Goal: Task Accomplishment & Management: Manage account settings

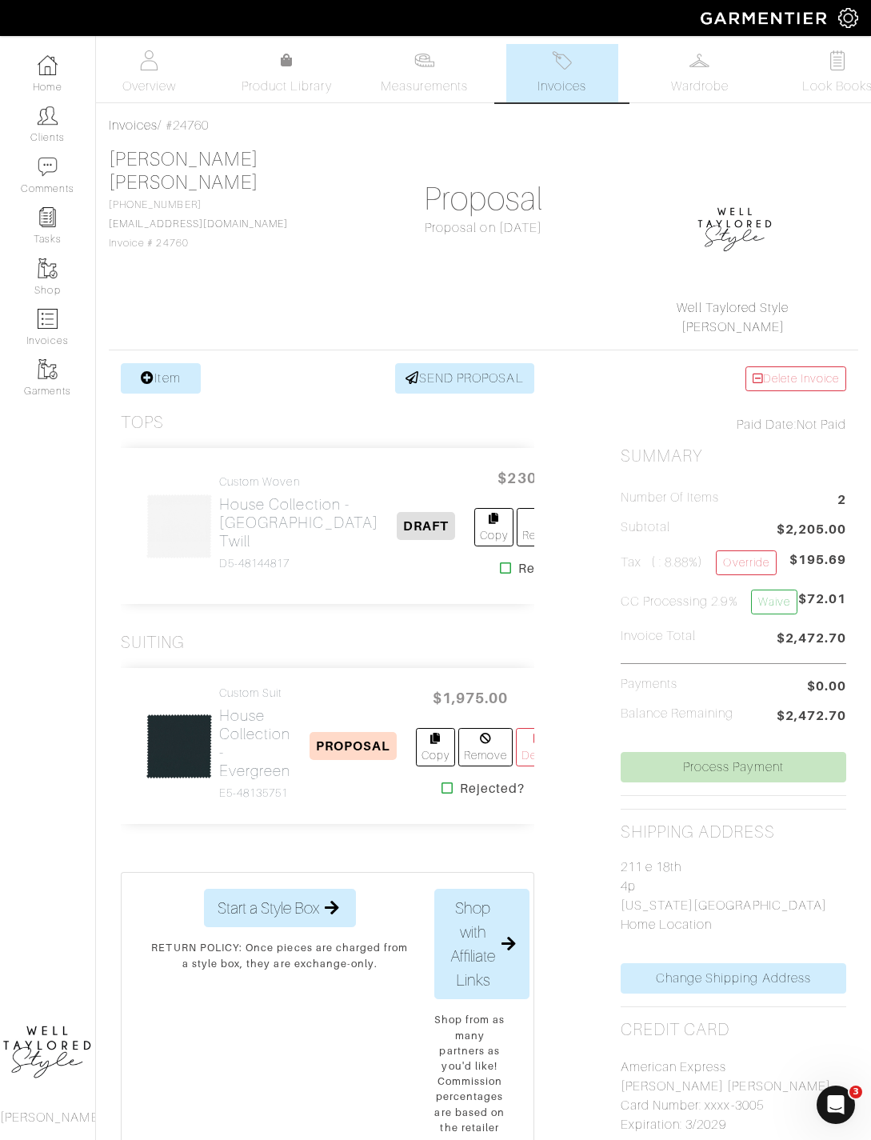
click at [433, 66] on img at bounding box center [424, 60] width 20 height 20
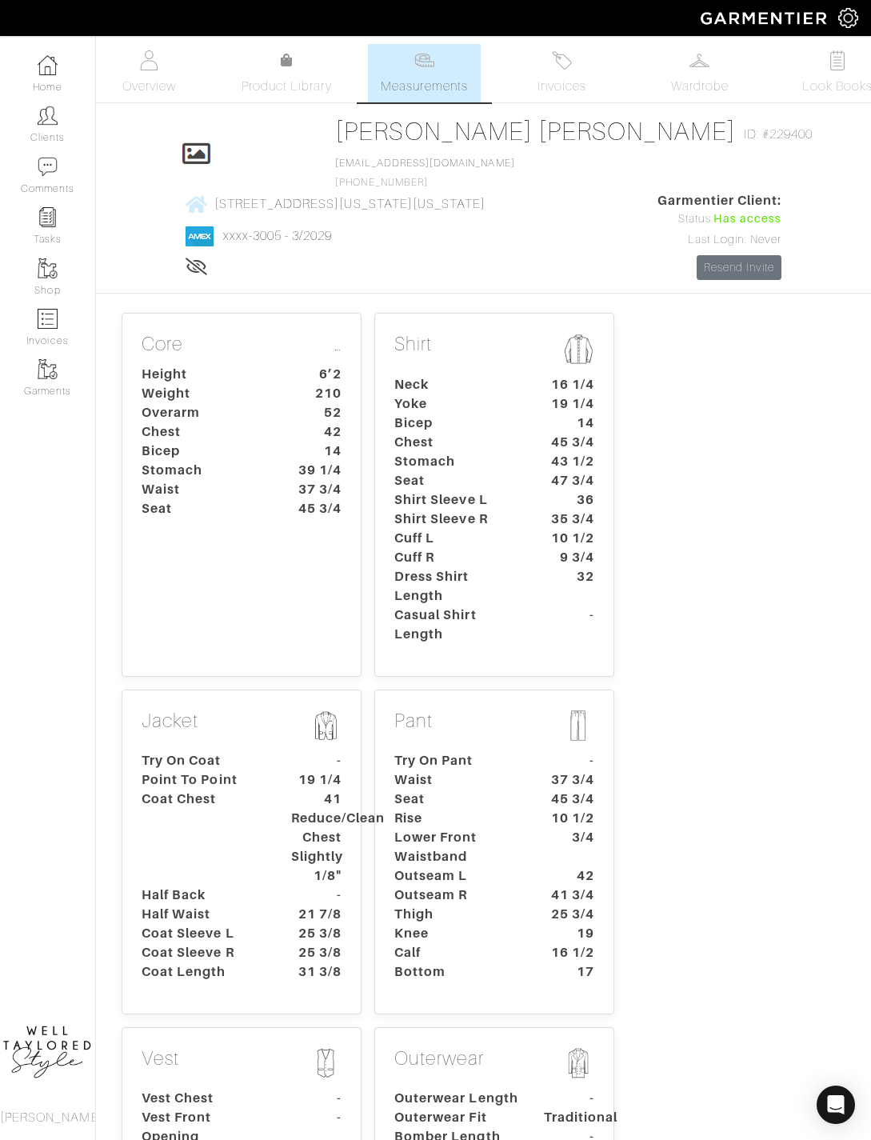
click at [121, 62] on link "Overview" at bounding box center [149, 73] width 112 height 58
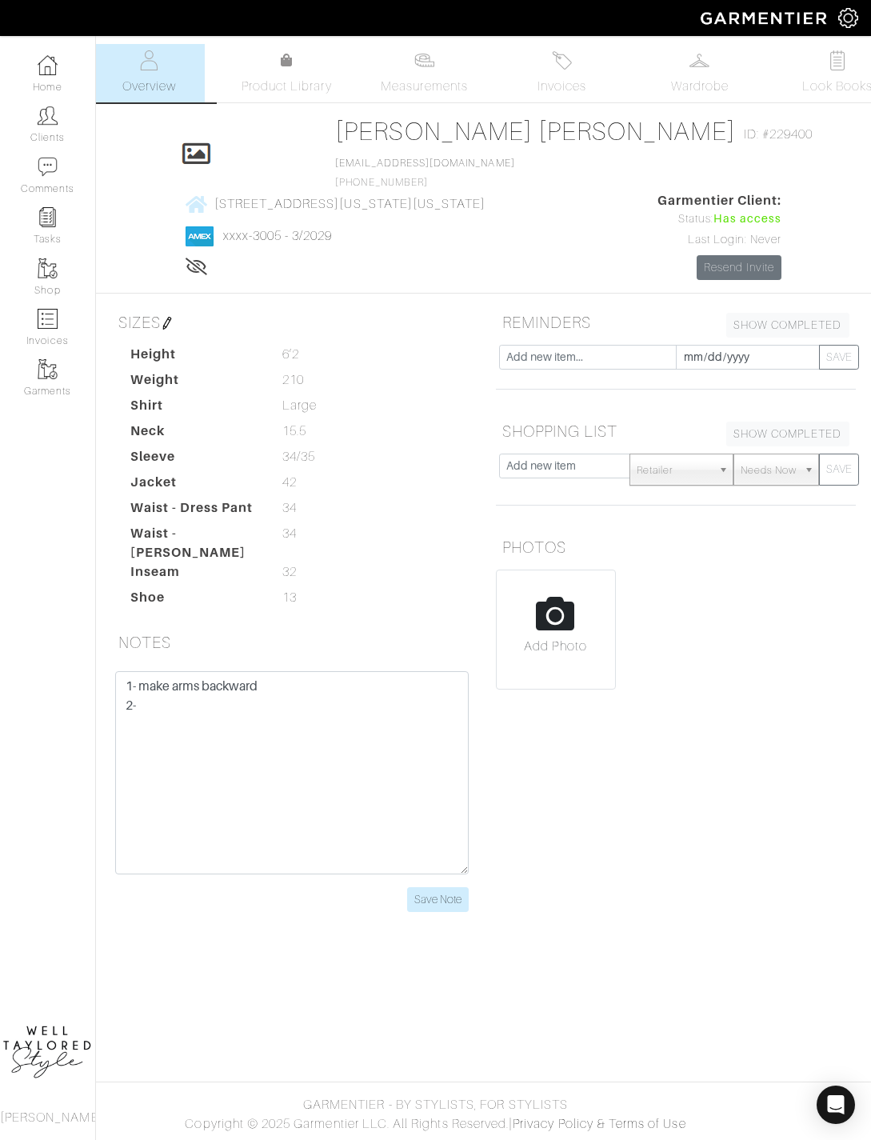
click at [417, 102] on link "Measurements" at bounding box center [424, 73] width 113 height 58
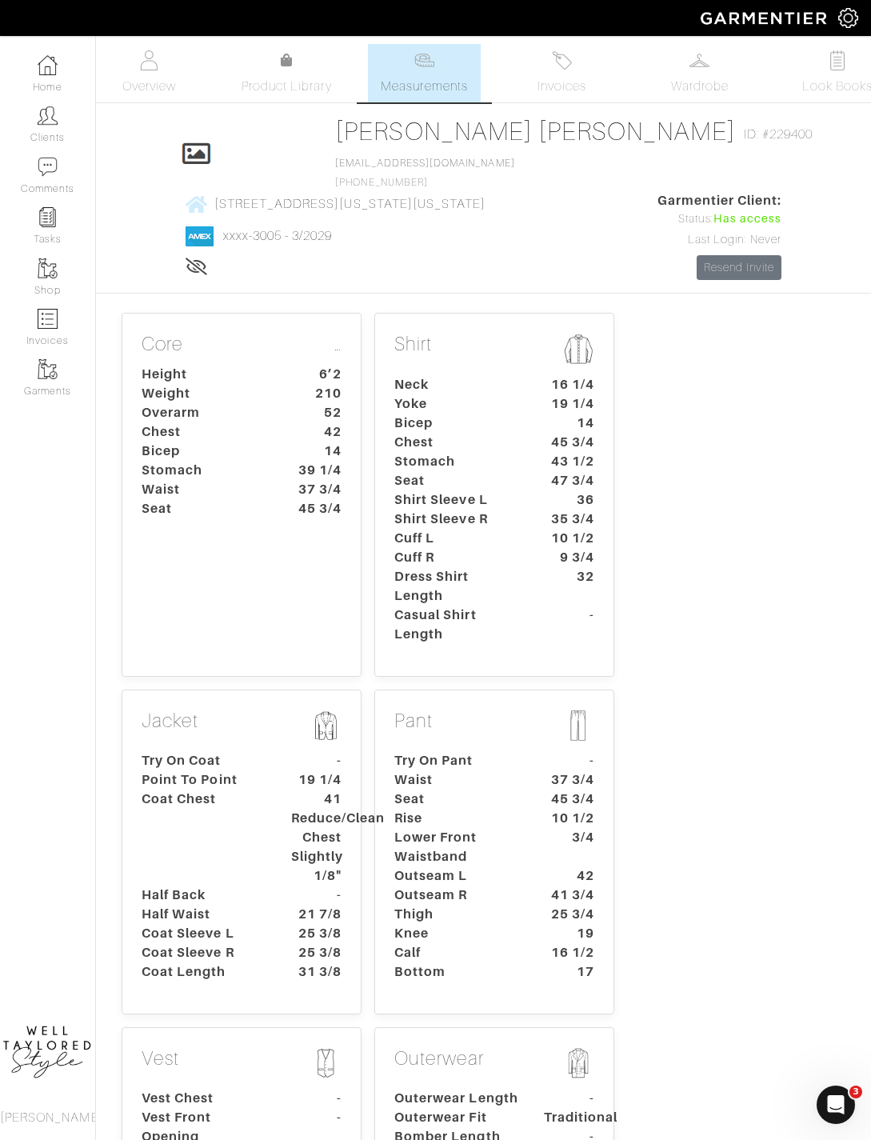
click at [562, 70] on img at bounding box center [562, 60] width 20 height 20
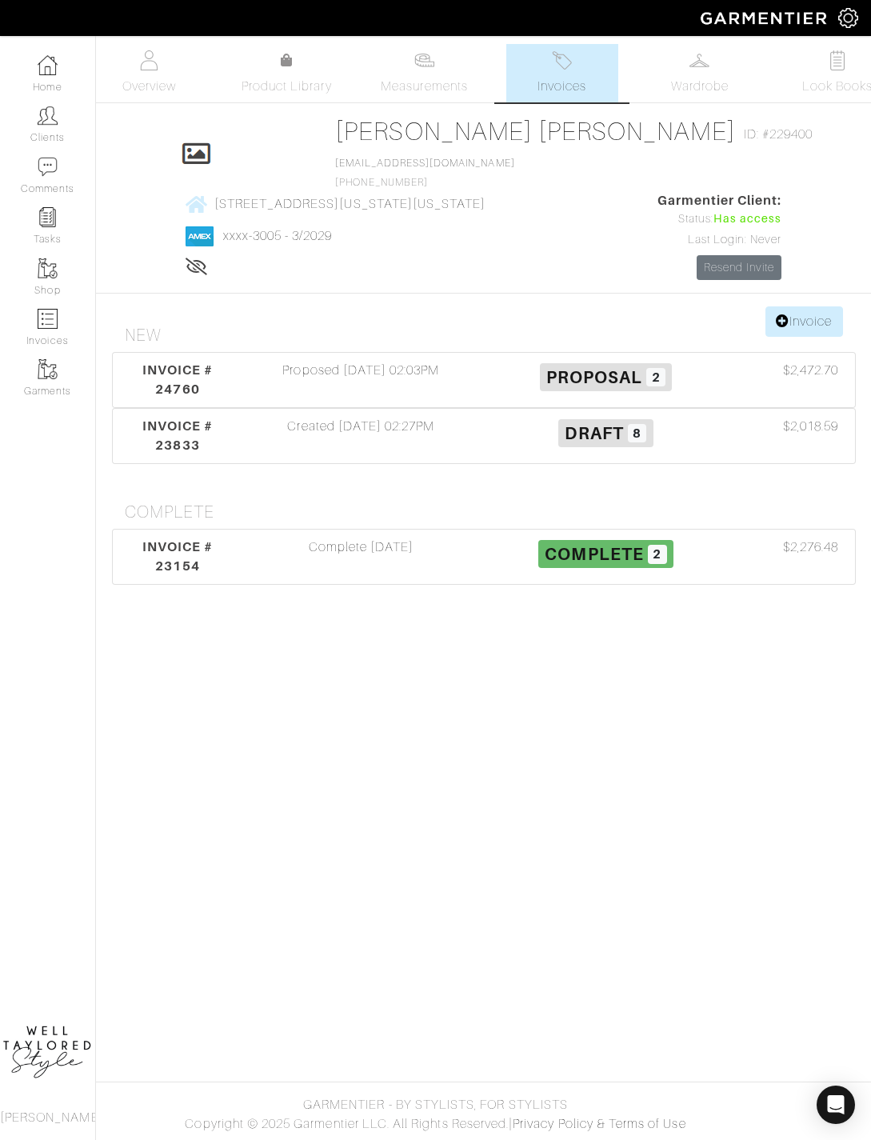
click at [342, 378] on div "Proposed [DATE] 02:03PM" at bounding box center [360, 380] width 245 height 38
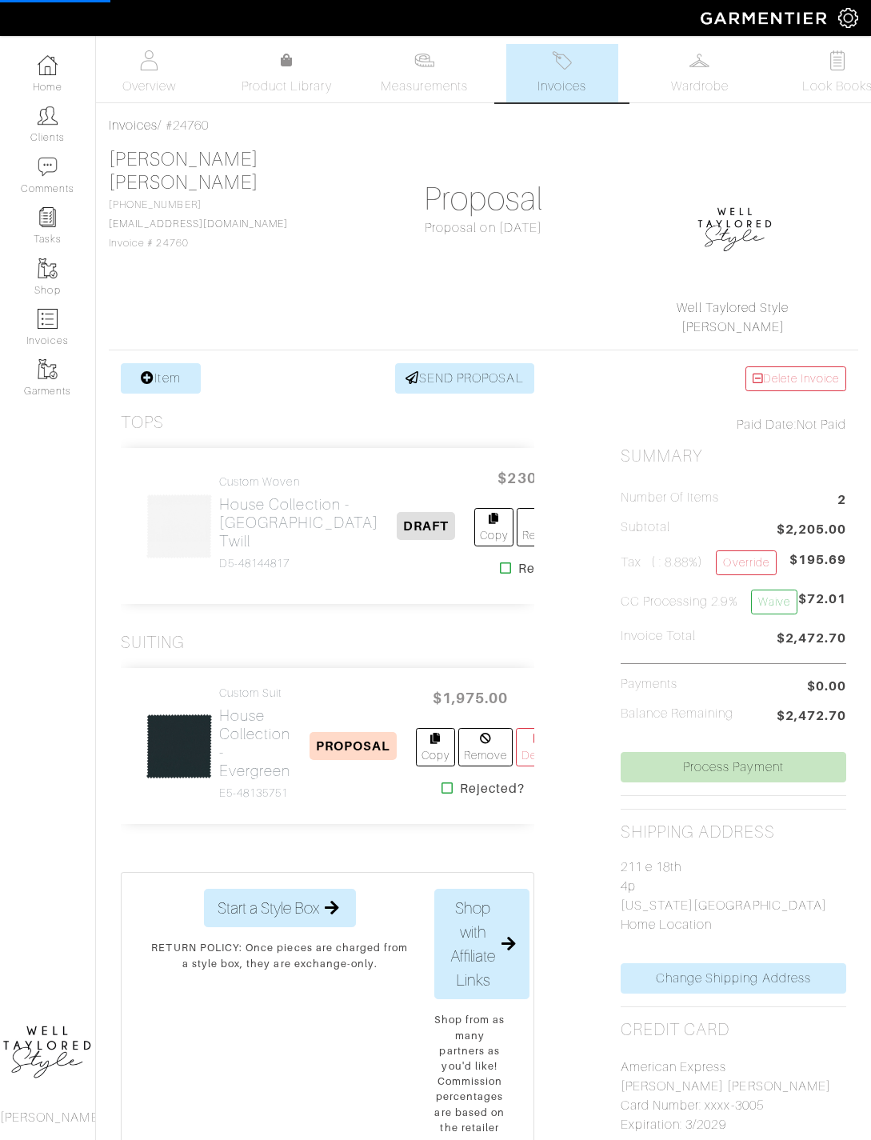
click at [401, 78] on span "Measurements" at bounding box center [424, 86] width 87 height 19
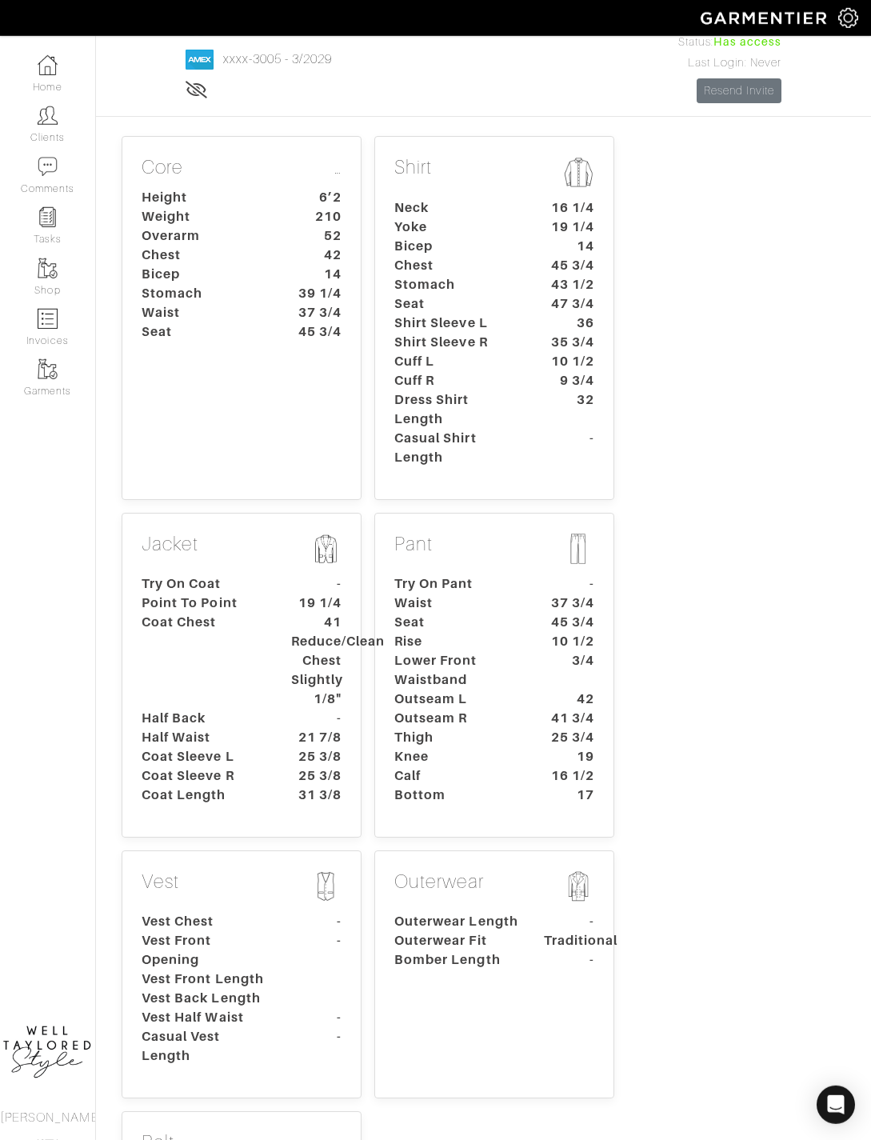
scroll to position [178, 0]
click at [429, 727] on dt "Outseam R" at bounding box center [457, 717] width 150 height 19
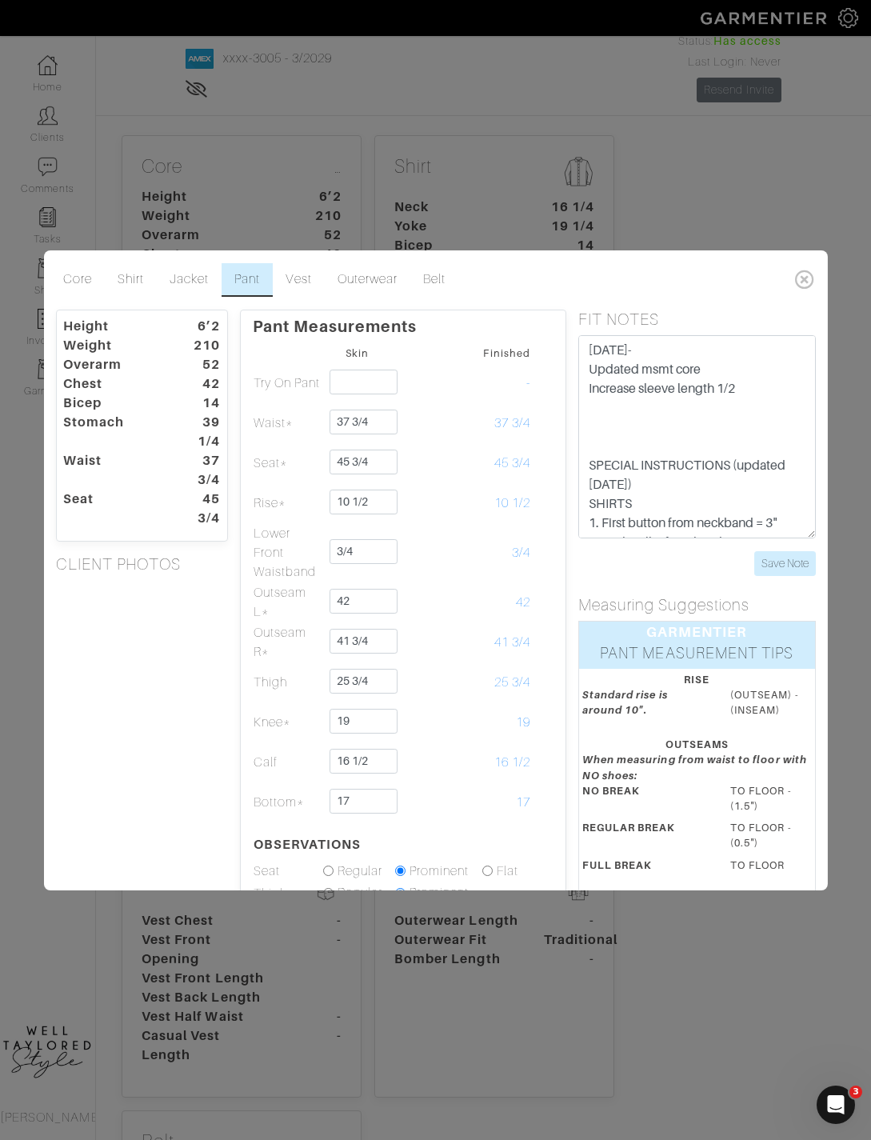
click at [438, 662] on td at bounding box center [427, 642] width 70 height 40
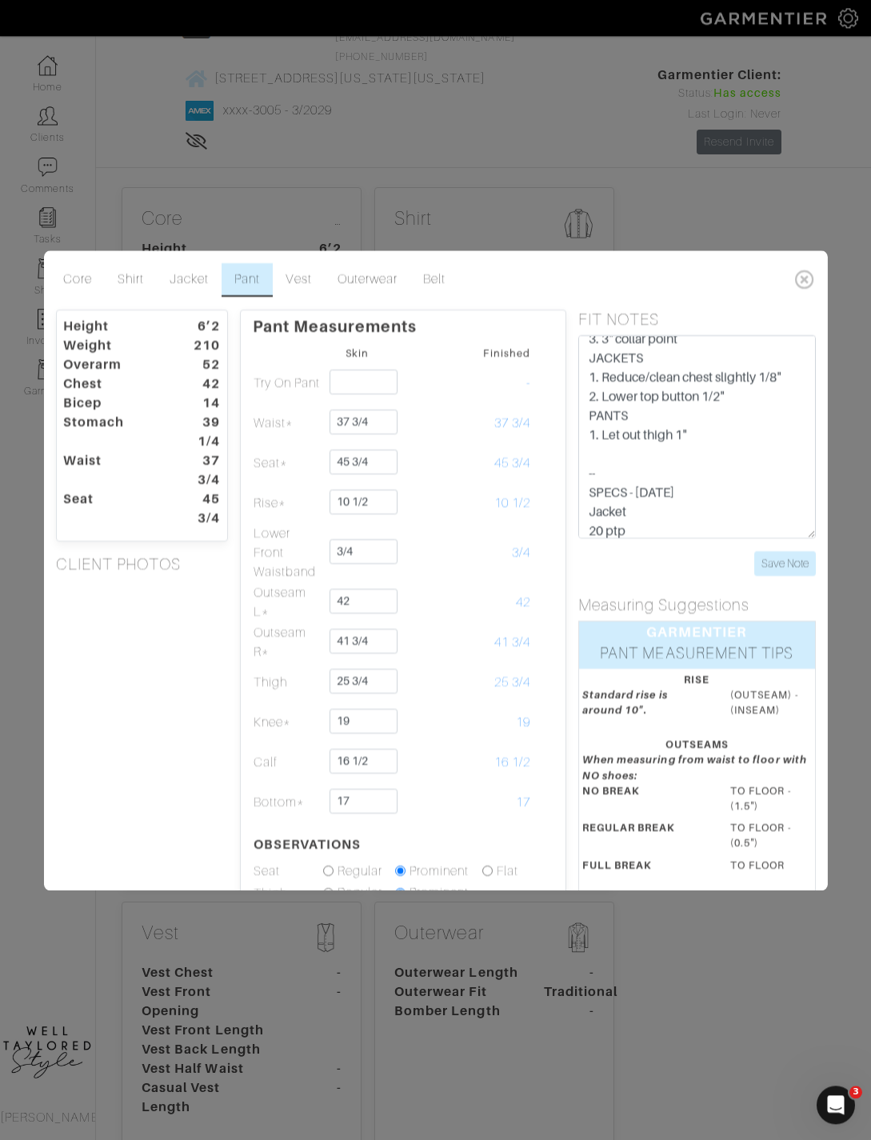
scroll to position [222, 0]
click at [785, 297] on ul "Core Shirt Jacket Pant Vest Outerwear Belt" at bounding box center [419, 280] width 738 height 34
click at [808, 295] on icon at bounding box center [804, 279] width 33 height 32
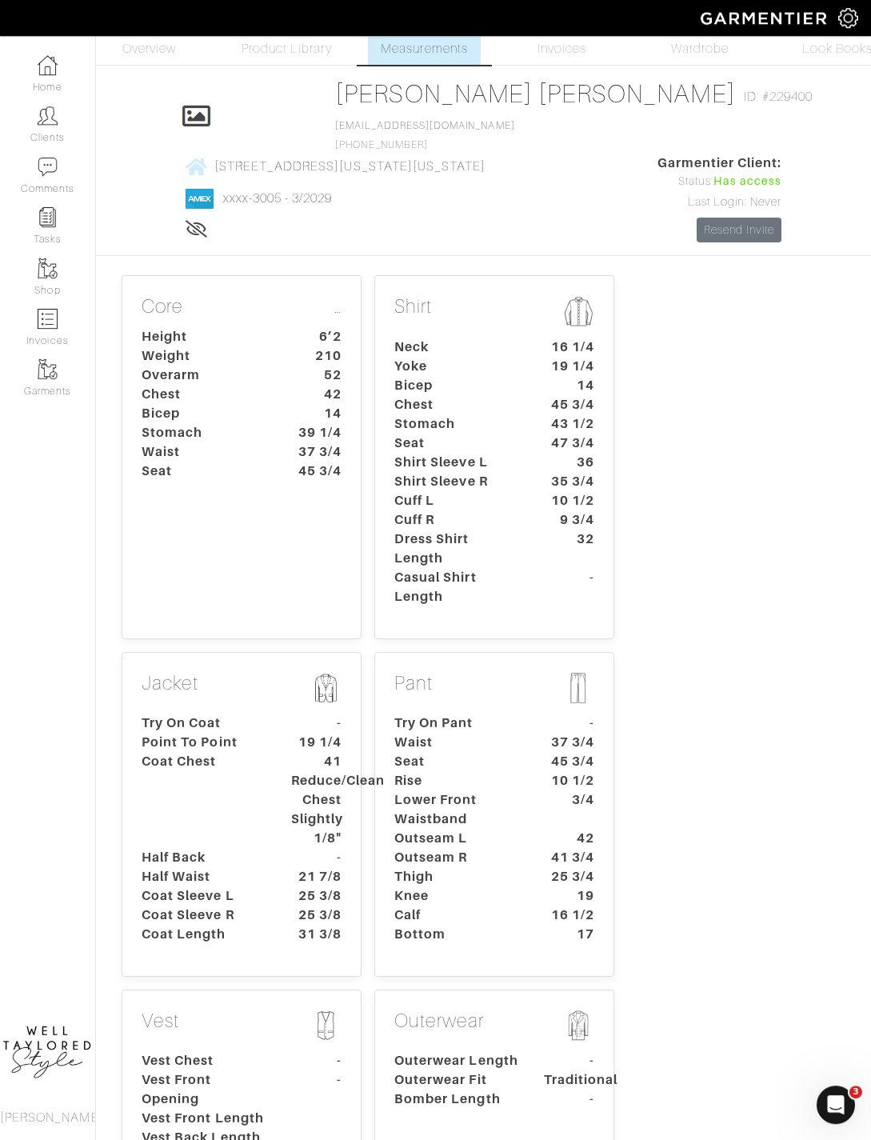
scroll to position [0, 0]
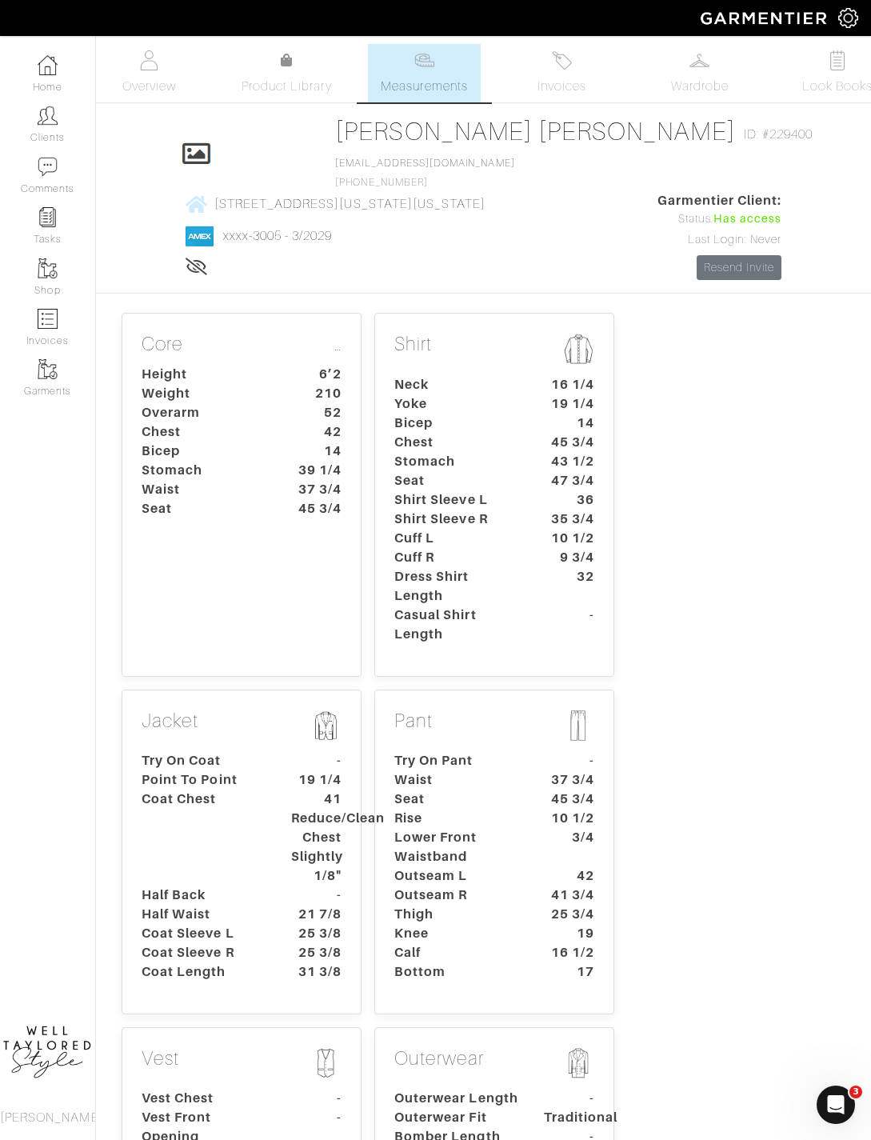
click at [557, 64] on img at bounding box center [562, 60] width 20 height 20
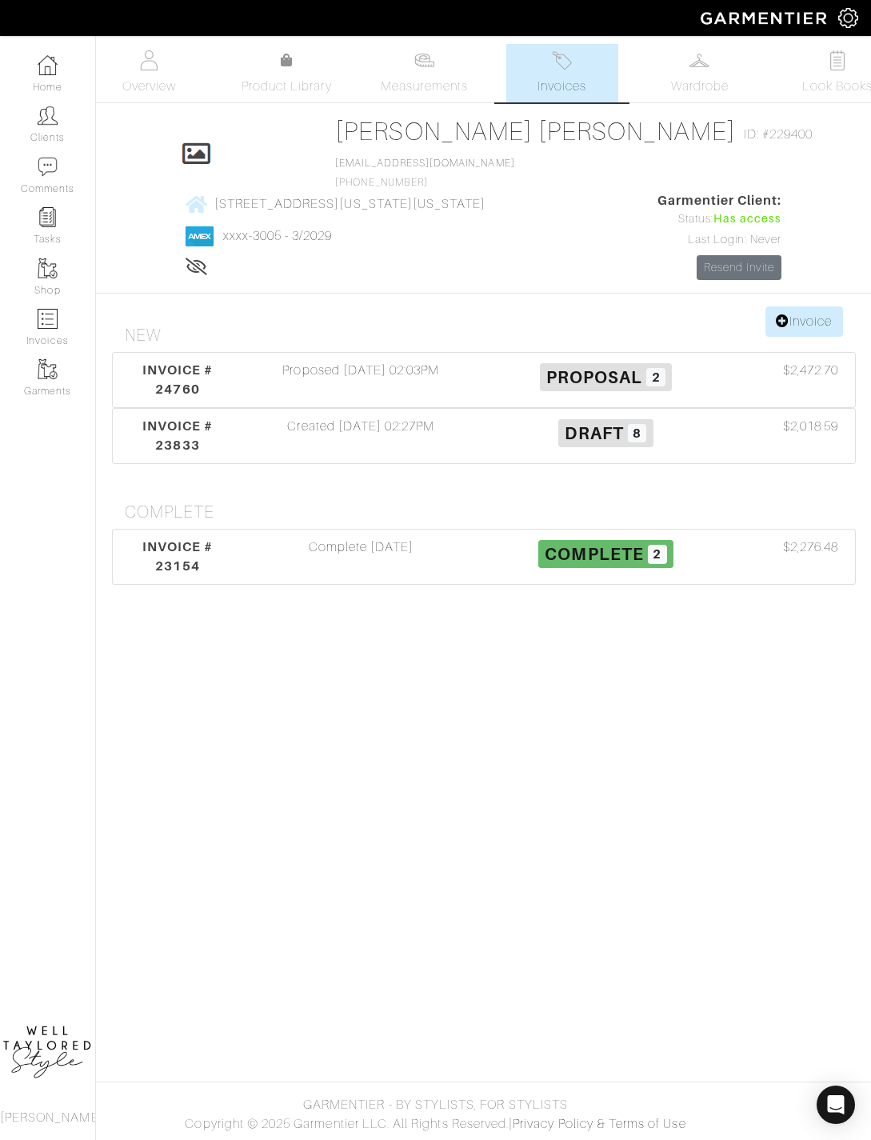
click at [399, 547] on div "Complete 05/12/25" at bounding box center [360, 556] width 245 height 38
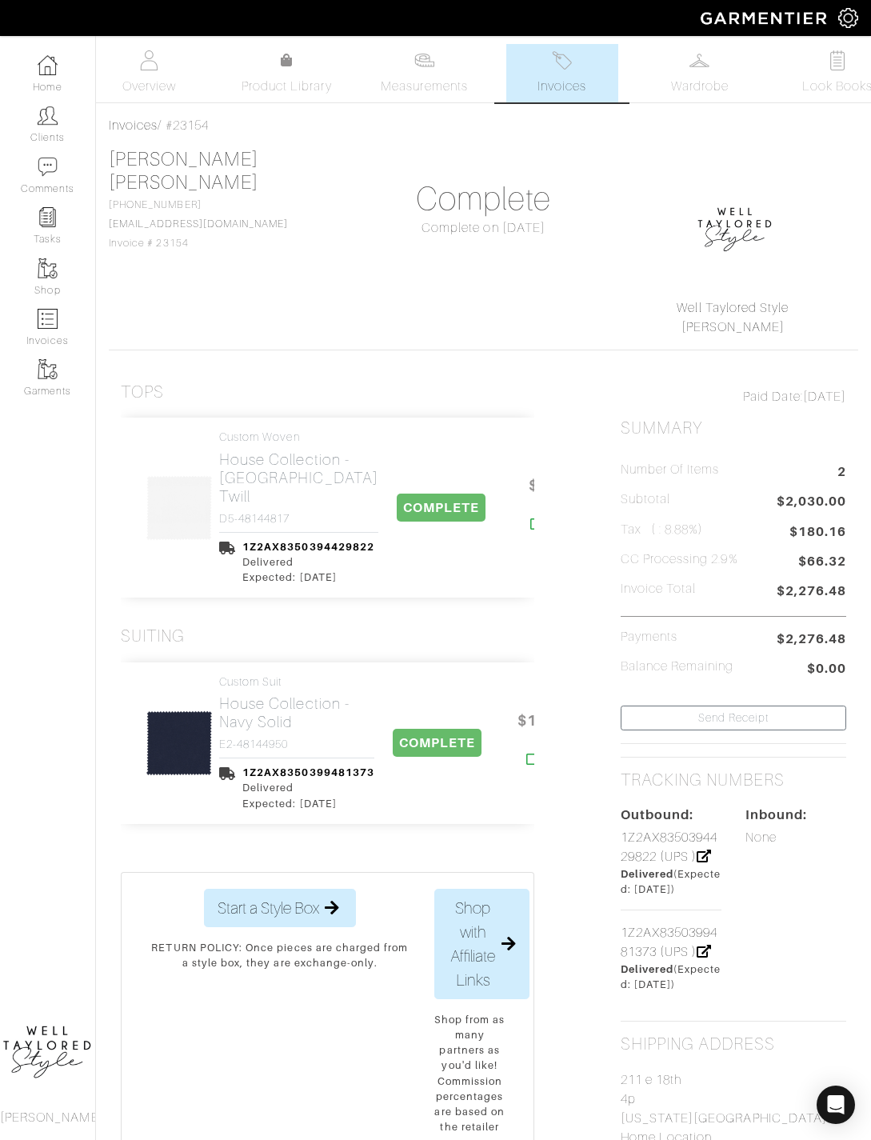
click at [287, 697] on h2 "House Collection - Navy Solid" at bounding box center [296, 712] width 155 height 37
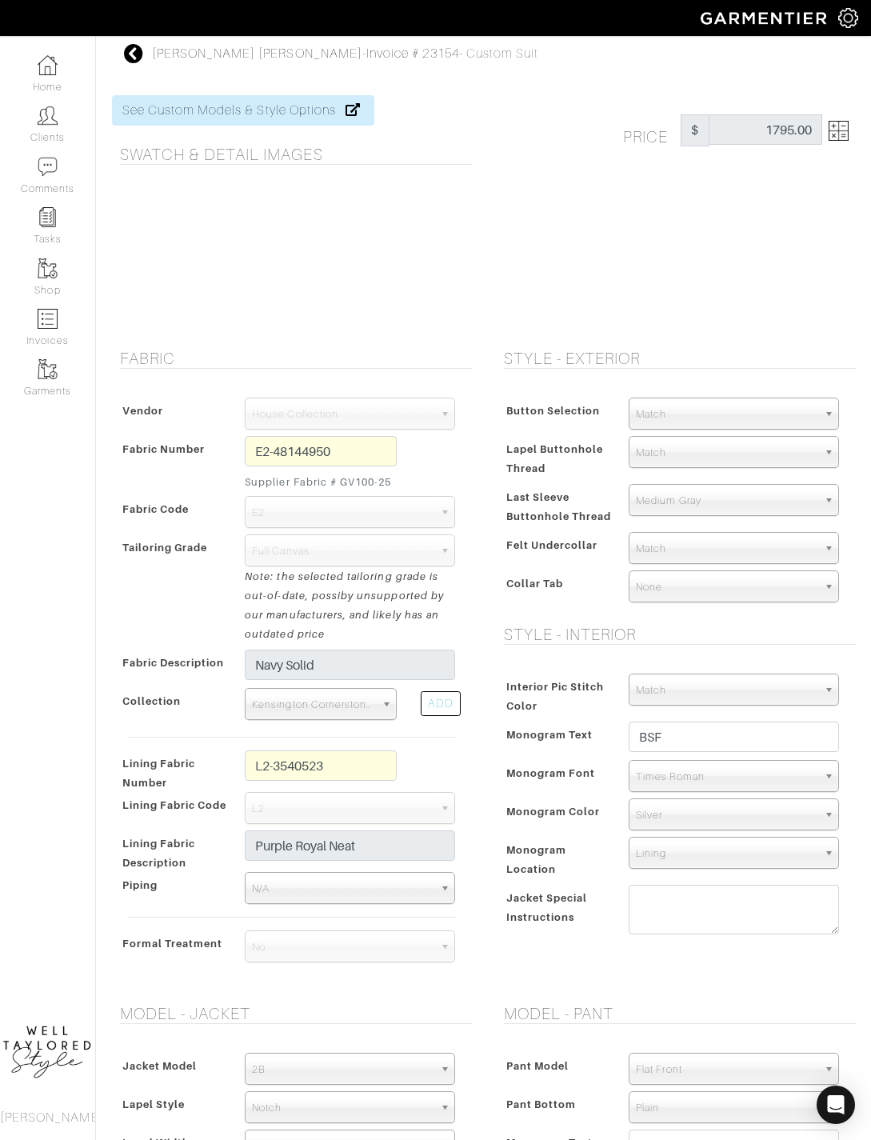
click at [113, 55] on div "Brannum Forsyth - Invoice # 23154 - Custom Suit See Custom Models & Style Optio…" at bounding box center [484, 915] width 768 height 1742
click at [129, 62] on icon at bounding box center [134, 53] width 20 height 19
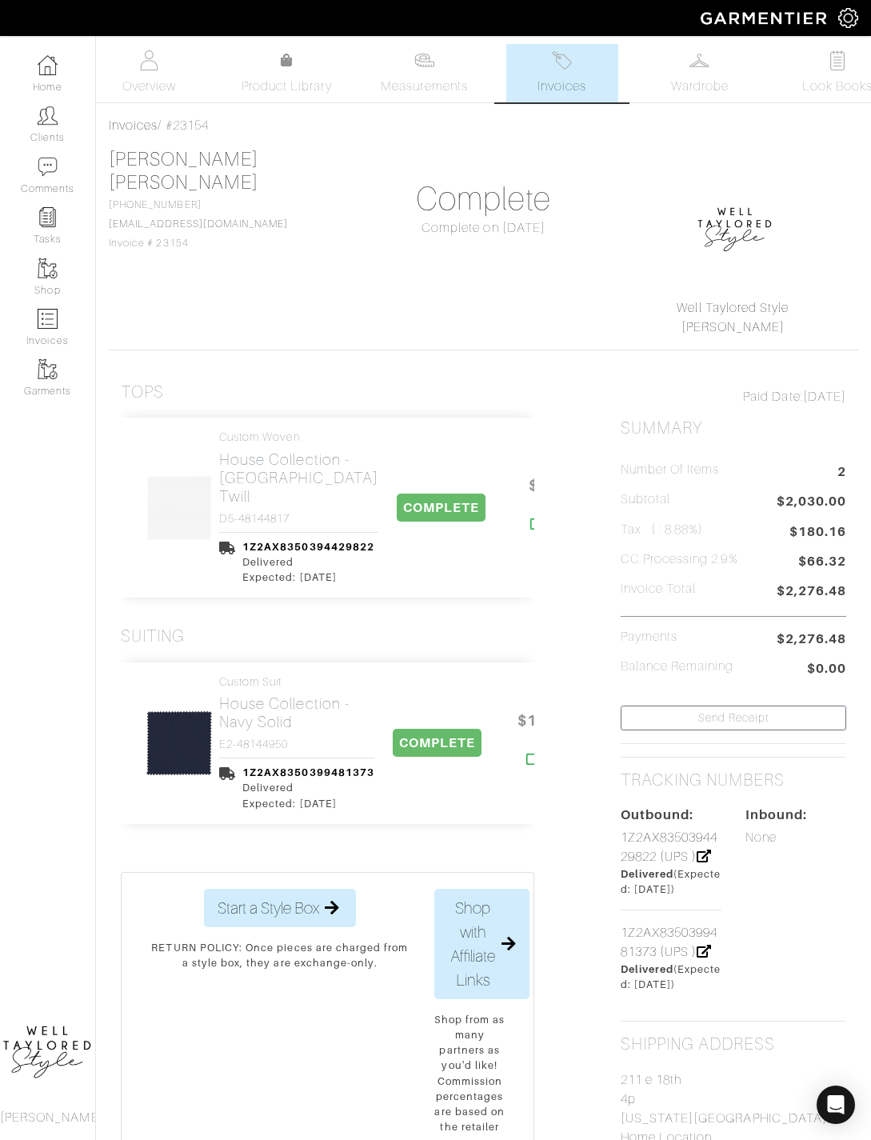
click at [552, 60] on img at bounding box center [562, 60] width 20 height 20
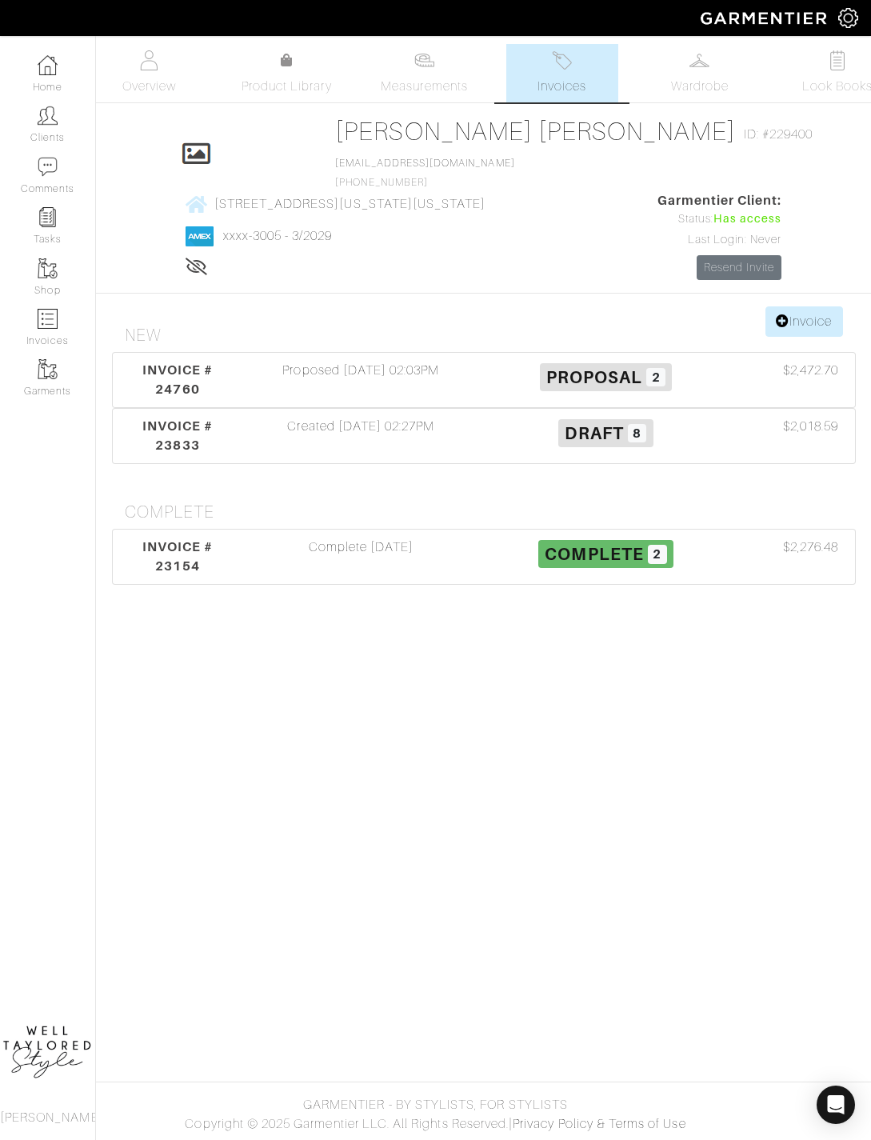
click at [384, 382] on div "Proposed 10/02/25 02:03PM" at bounding box center [360, 380] width 245 height 38
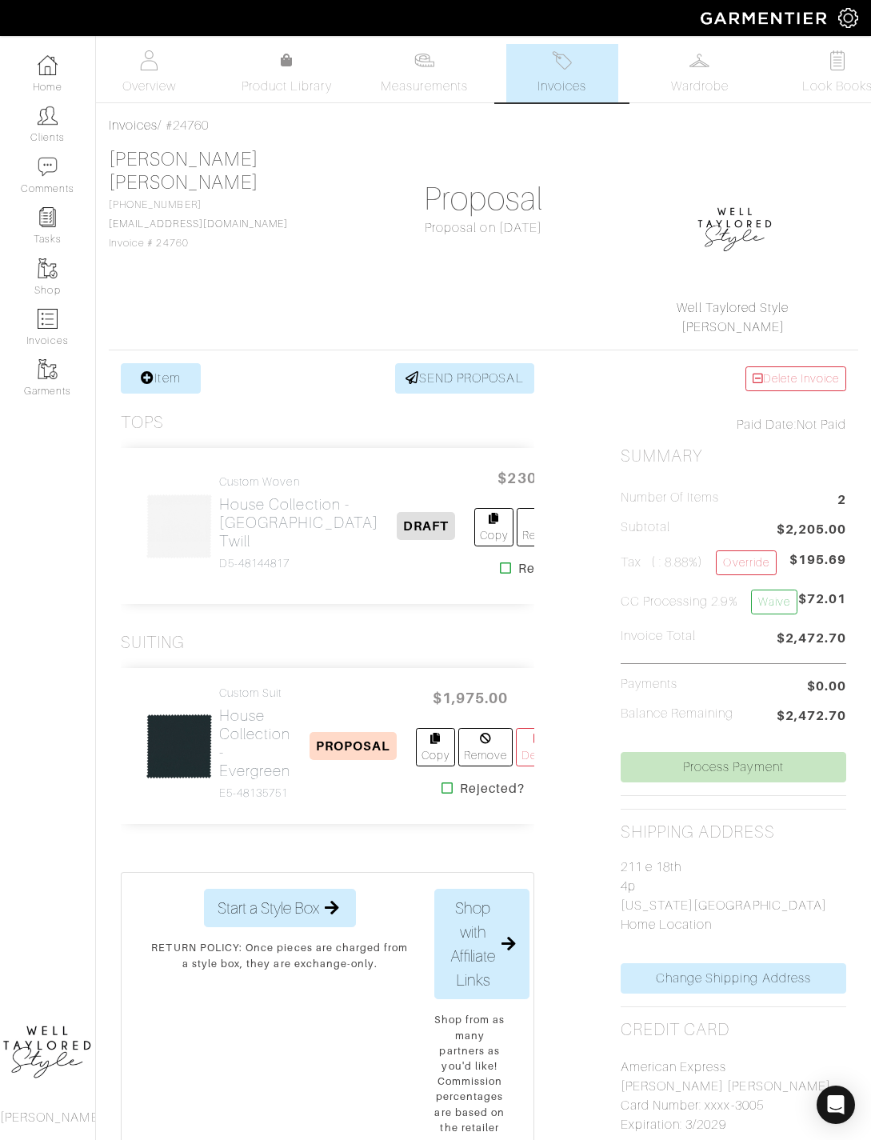
click at [257, 780] on h2 "House Collection - Evergreen" at bounding box center [255, 743] width 72 height 74
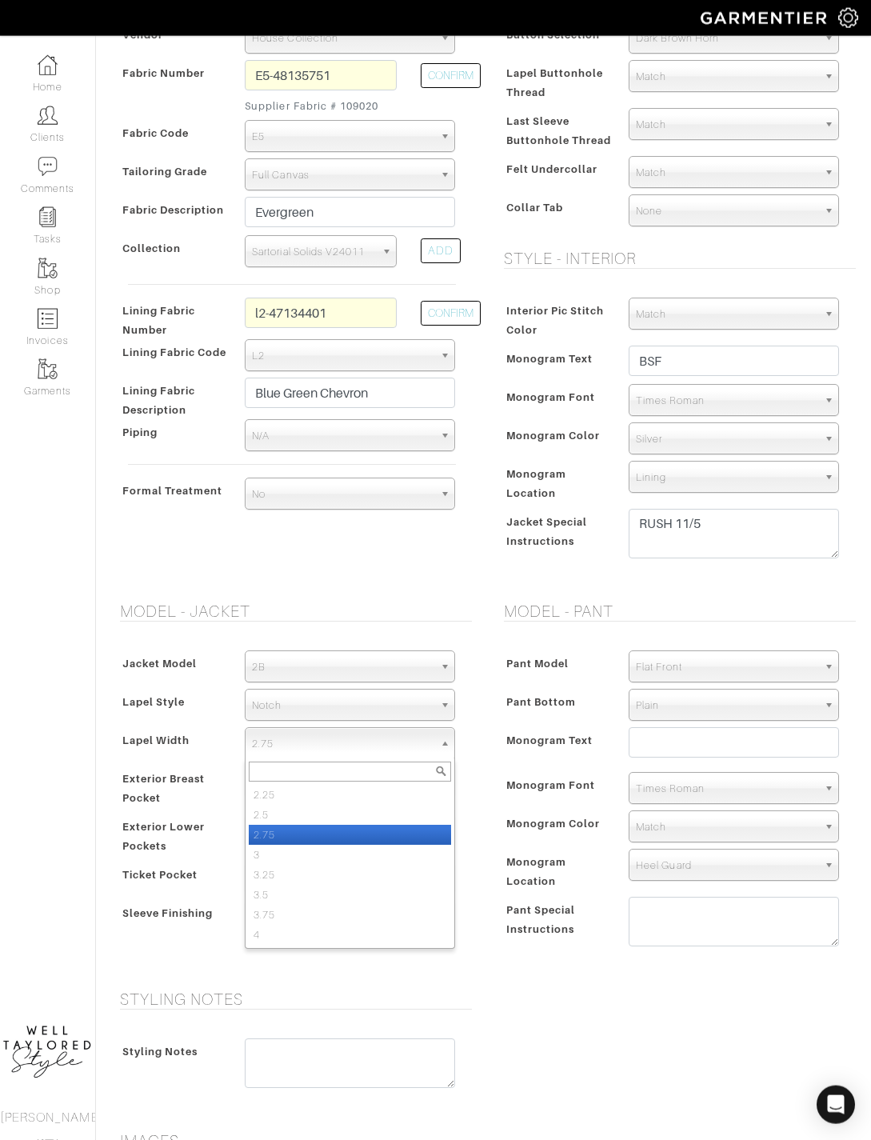
scroll to position [408, 0]
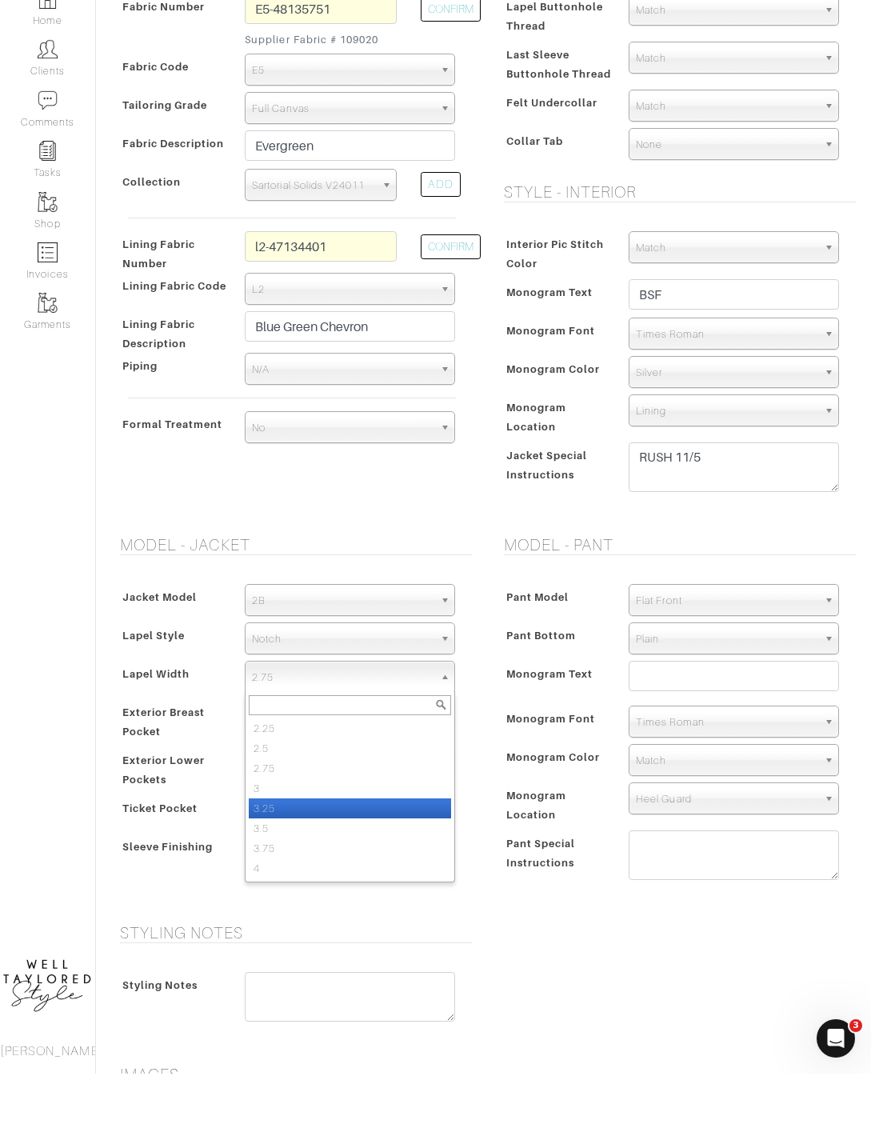
select select "3.25"
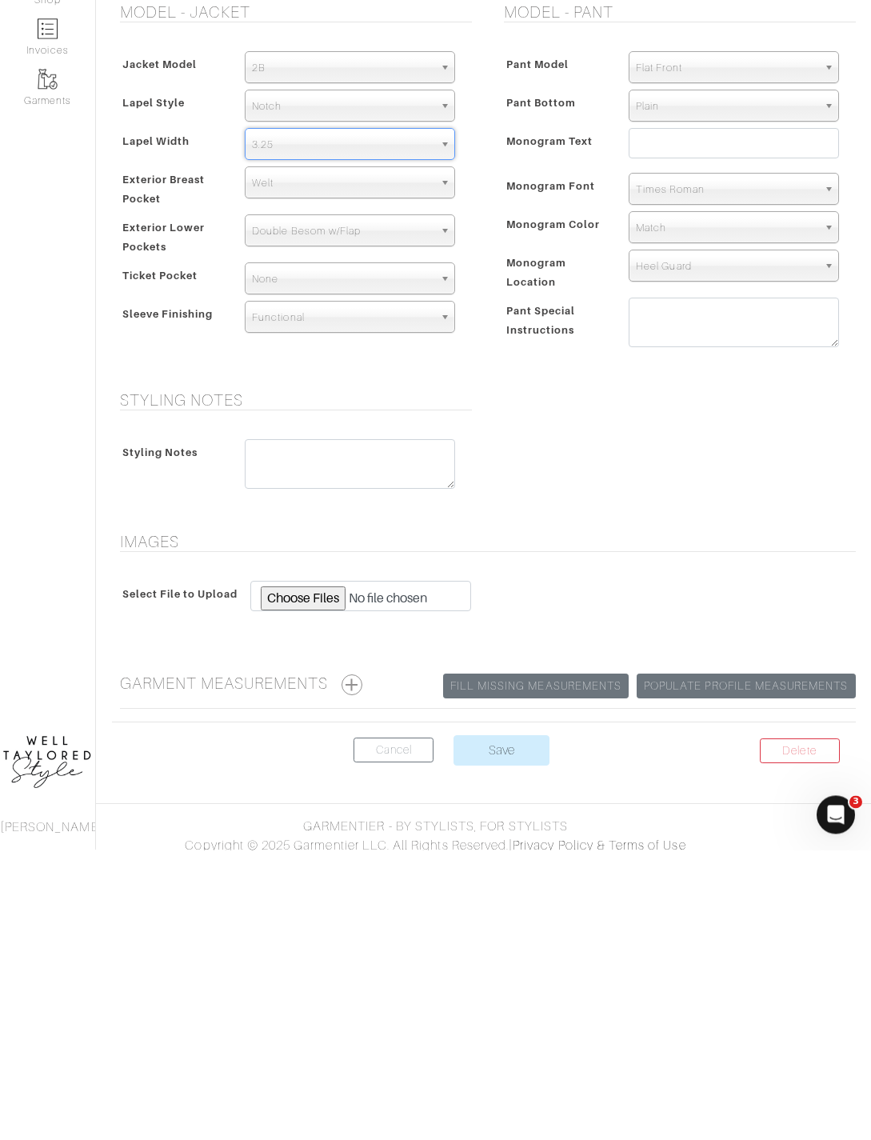
scroll to position [728, 0]
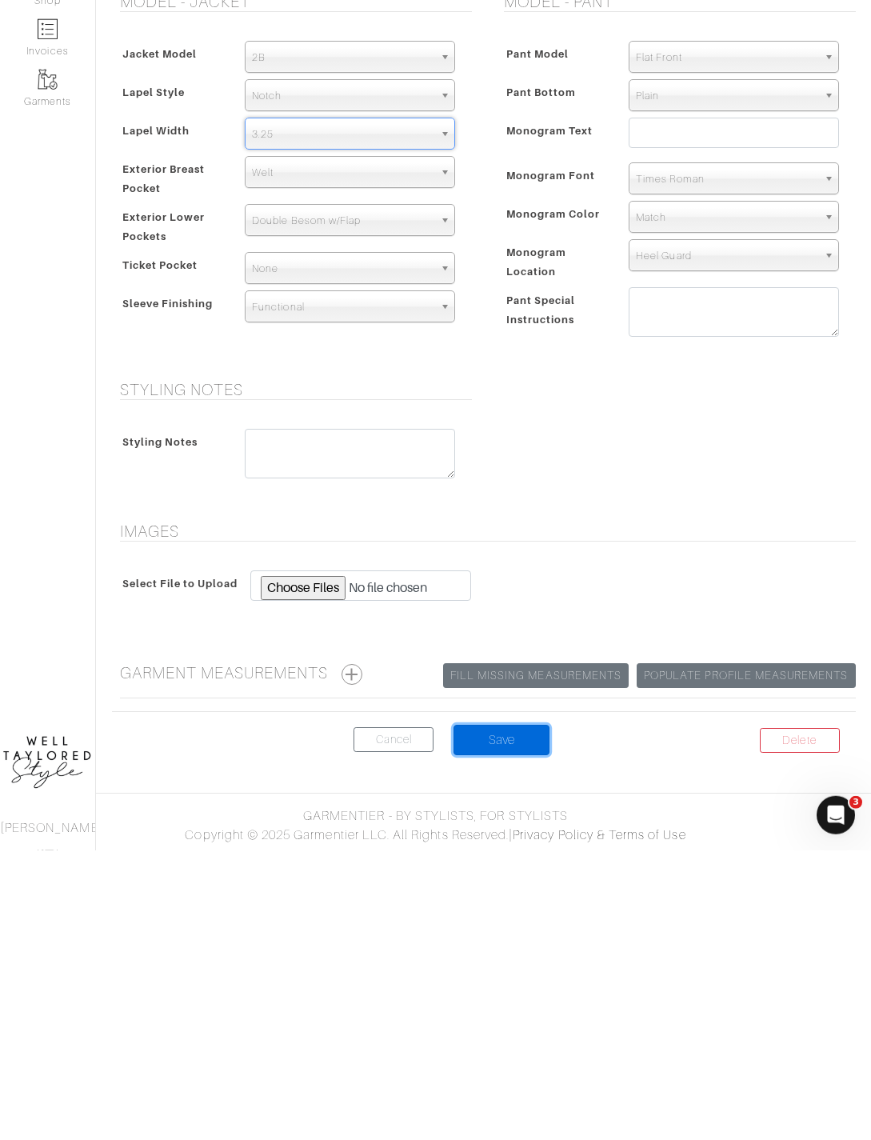
click at [477, 1014] on input "Save" at bounding box center [501, 1029] width 96 height 30
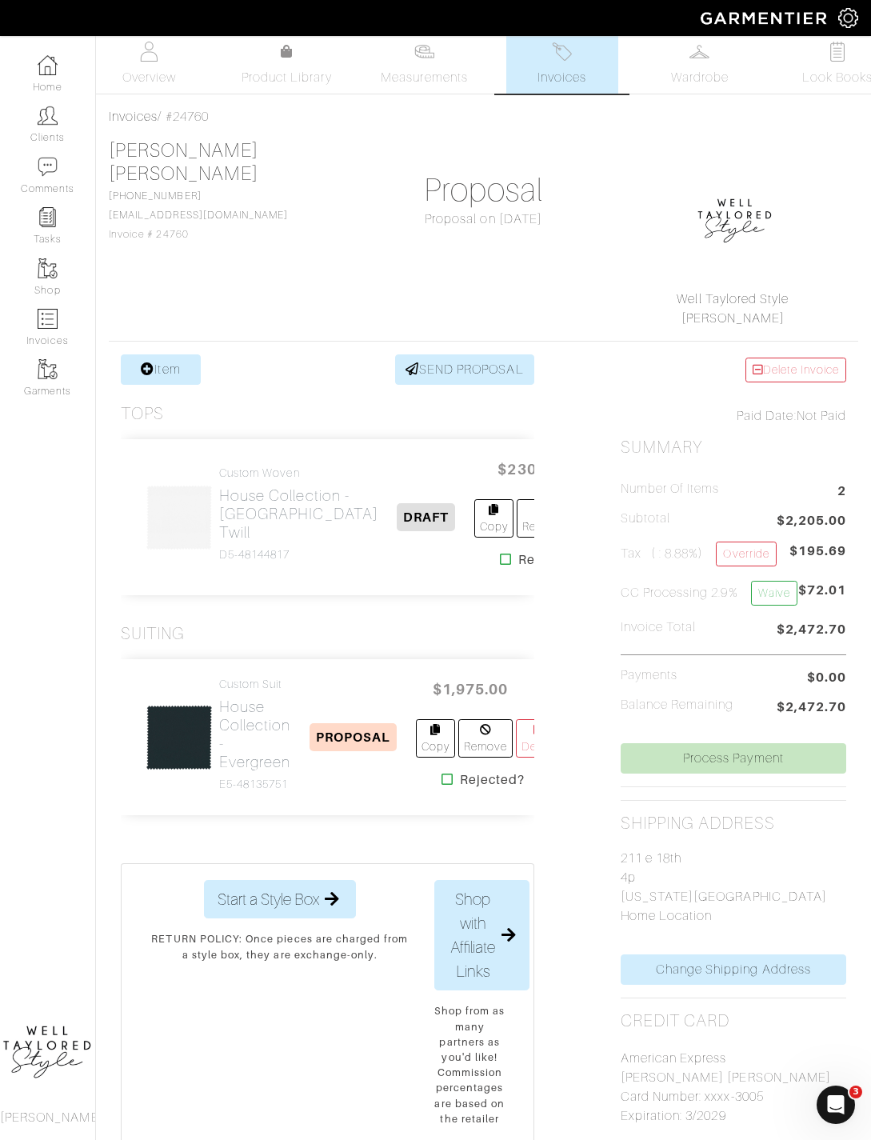
click at [431, 55] on img at bounding box center [424, 52] width 20 height 20
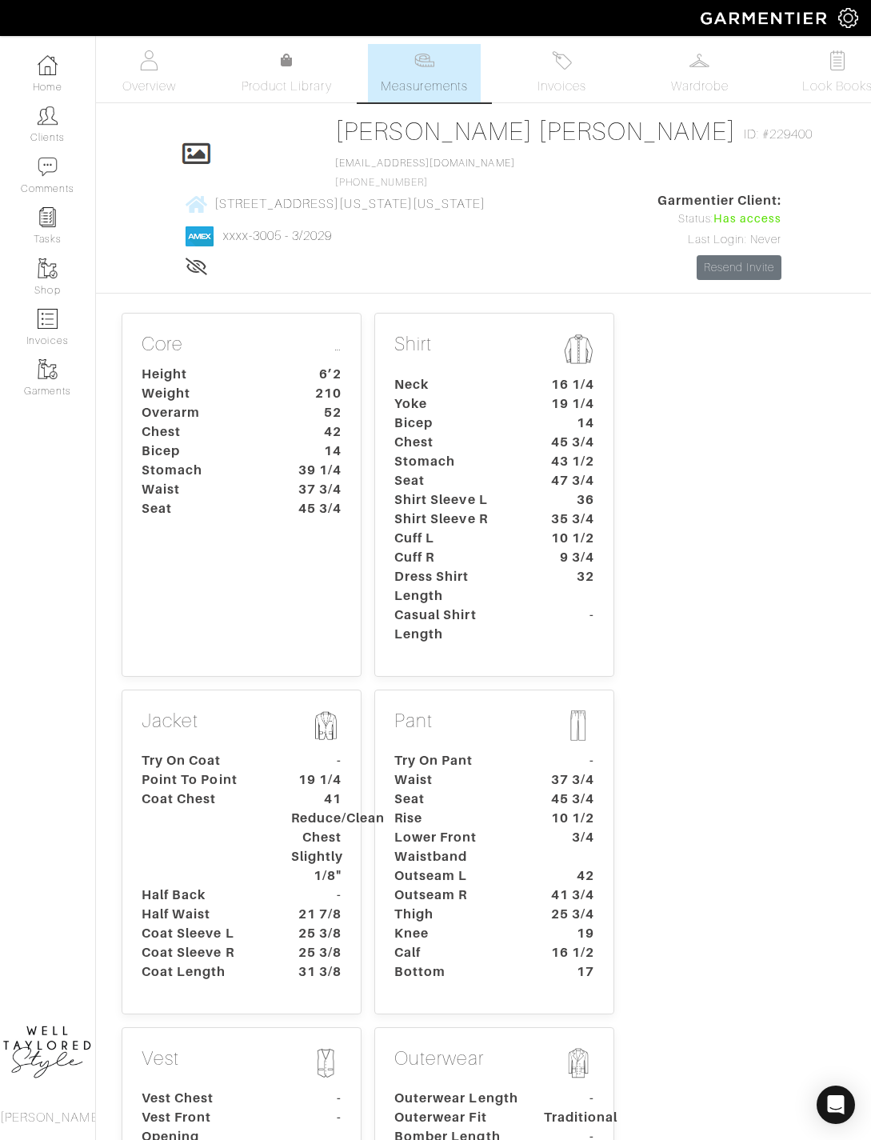
click at [292, 871] on dt "41 Reduce/Clean Chest Slightly 1/8"" at bounding box center [316, 837] width 74 height 96
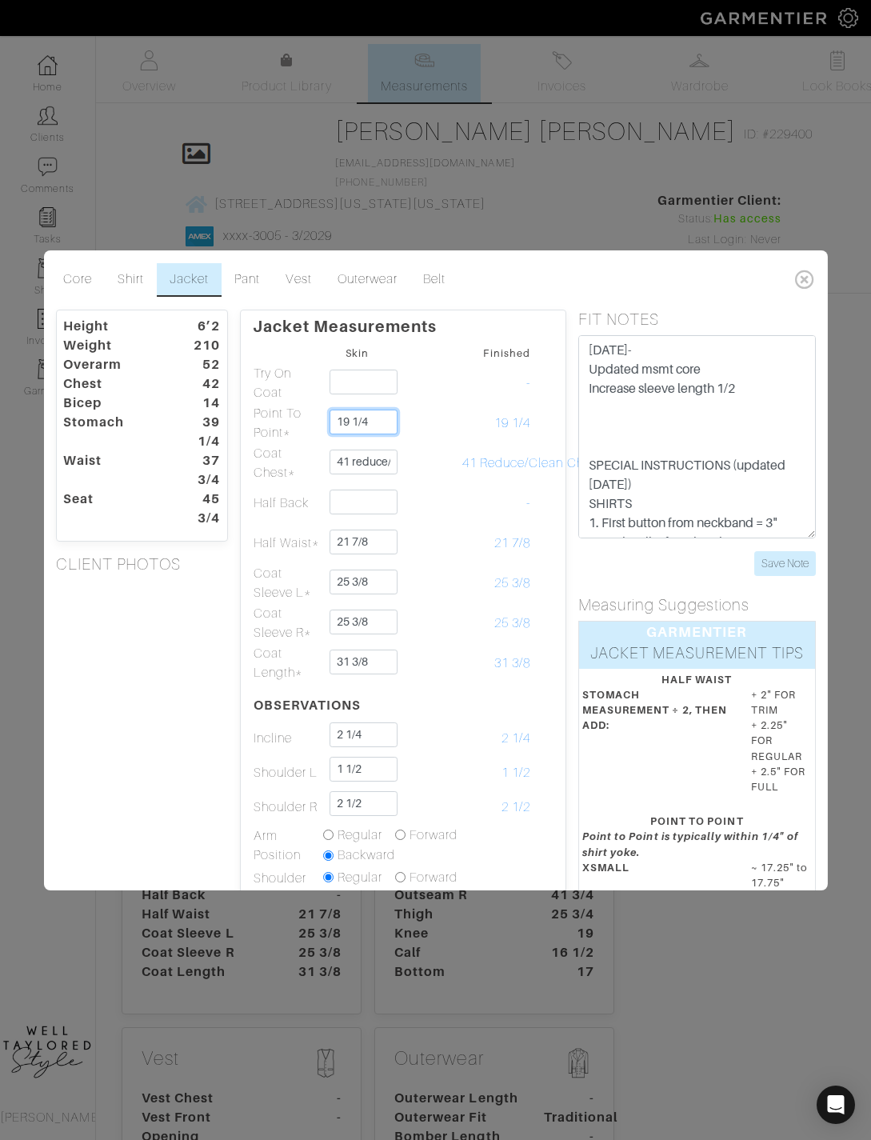
click at [380, 433] on input "19 1/4" at bounding box center [364, 422] width 68 height 25
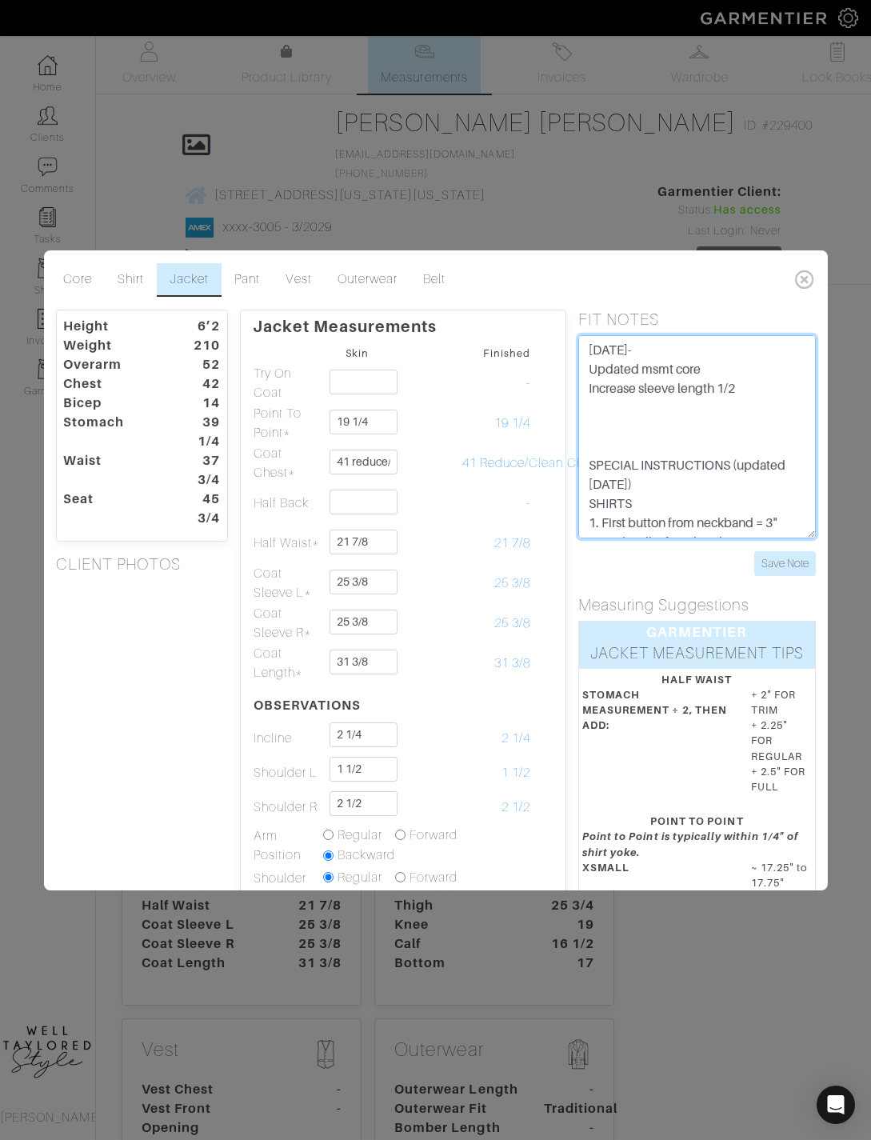
click at [765, 387] on textarea "[DATE]- Updated msmt core Increase sleeve length 1/2 SPECIAL INSTRUCTIONS (upda…" at bounding box center [697, 436] width 238 height 203
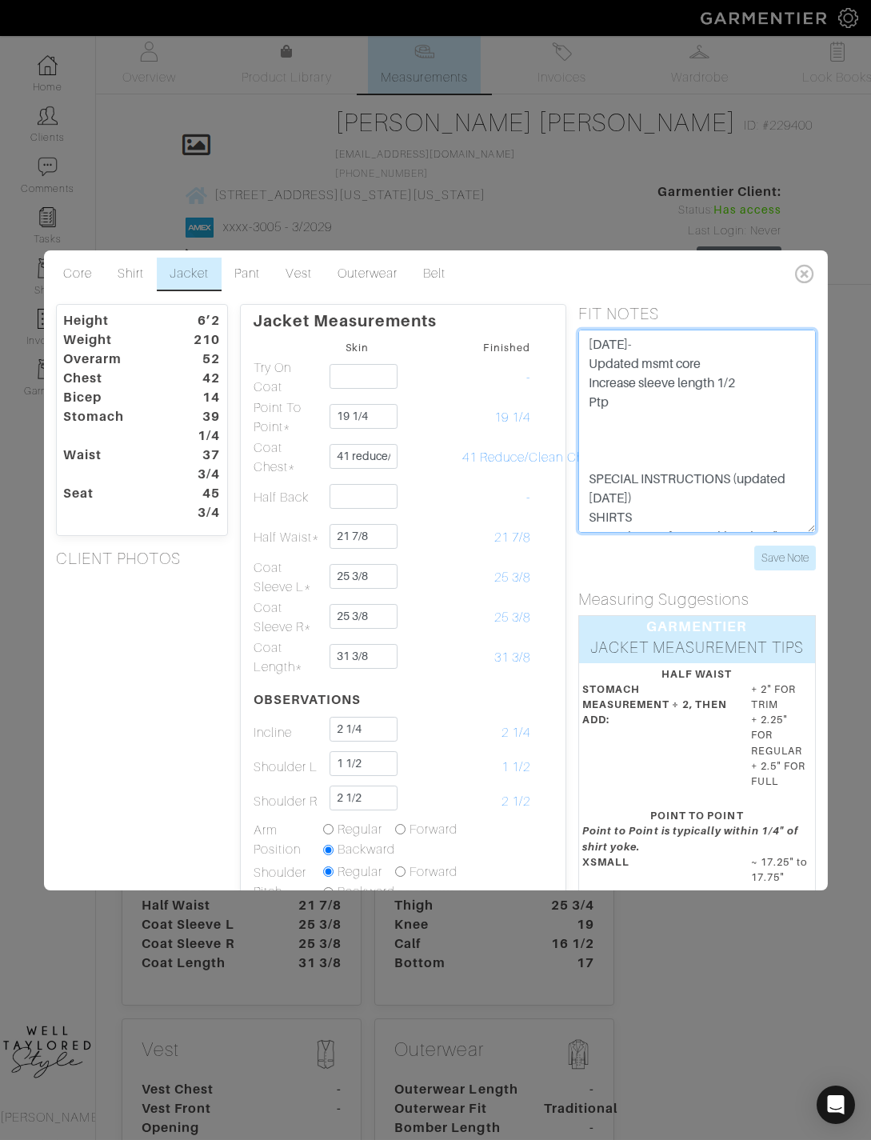
type textarea "Oct 2025- Updated msmt core Increase sleeve length 1/2 Ptp SPECIAL INSTRUCTIONS…"
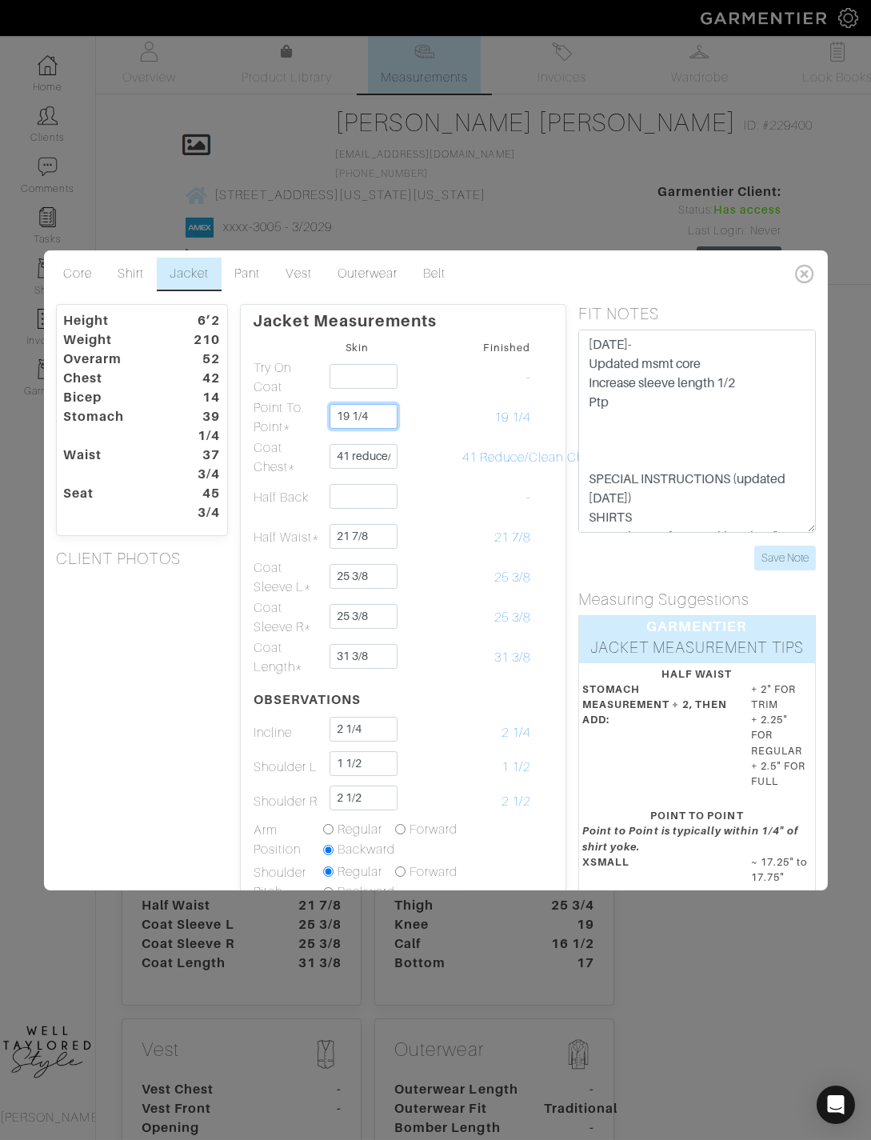
click at [390, 413] on input "19 1/4" at bounding box center [364, 416] width 68 height 25
type input "19"
click at [643, 407] on textarea "[DATE]- Updated msmt core Increase sleeve length 1/2 SPECIAL INSTRUCTIONS (upda…" at bounding box center [697, 431] width 238 height 203
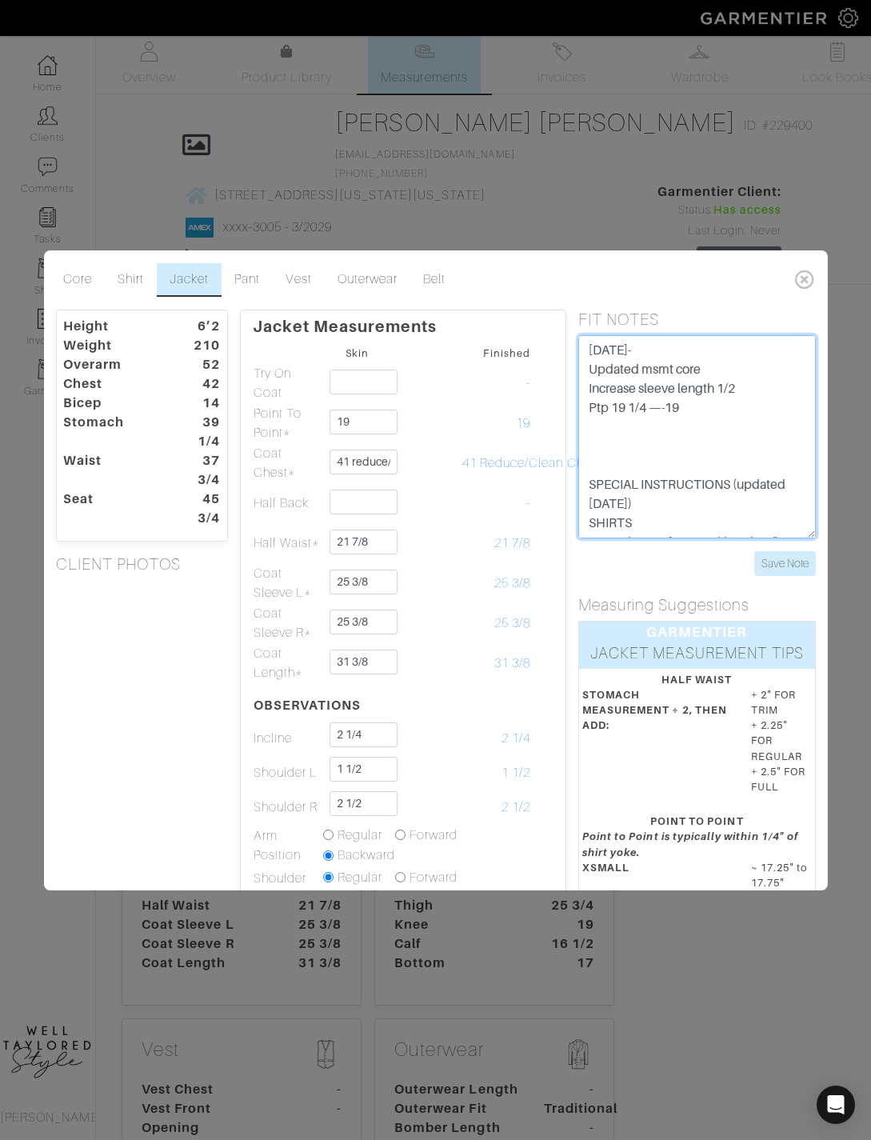
scroll to position [0, 0]
click at [775, 535] on textarea "Oct 2025- Updated msmt core Increase sleeve length 1/2 SPECIAL INSTRUCTIONS (up…" at bounding box center [697, 436] width 238 height 203
type textarea "[DATE]- Updated msmt core Increase sleeve length 1/2 Ptp 19 1/4 —-19 SPECIAL IN…"
click at [785, 554] on input "Save Note" at bounding box center [785, 563] width 62 height 25
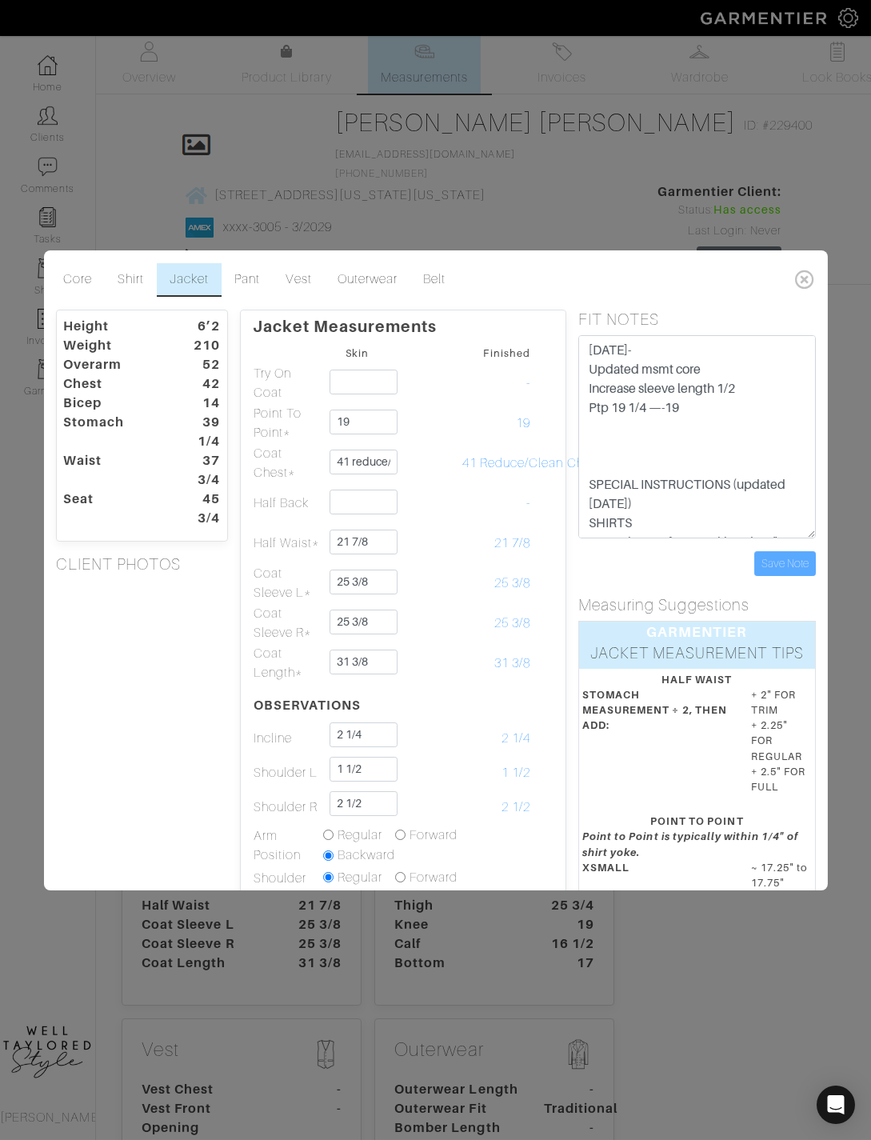
scroll to position [9, 0]
click at [780, 565] on input "Save Note" at bounding box center [785, 563] width 62 height 25
click at [637, 193] on div "Core Shirt Jacket Pant Vest Outerwear Belt Height 6’2 Weight 210 Overarm 52 Che…" at bounding box center [435, 570] width 871 height 1140
click at [797, 561] on input "Save Note" at bounding box center [785, 563] width 62 height 25
click at [800, 564] on input "Save Note" at bounding box center [785, 563] width 62 height 25
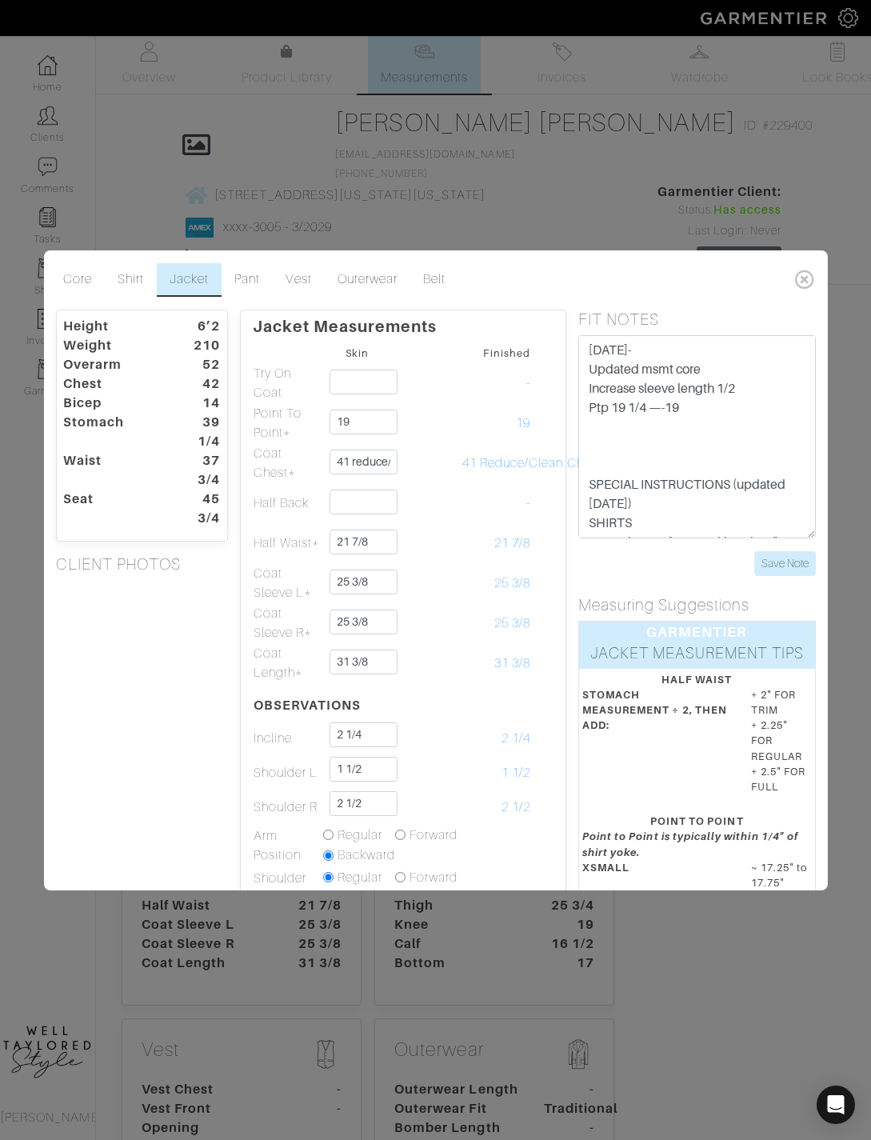
click at [815, 278] on icon at bounding box center [804, 279] width 33 height 32
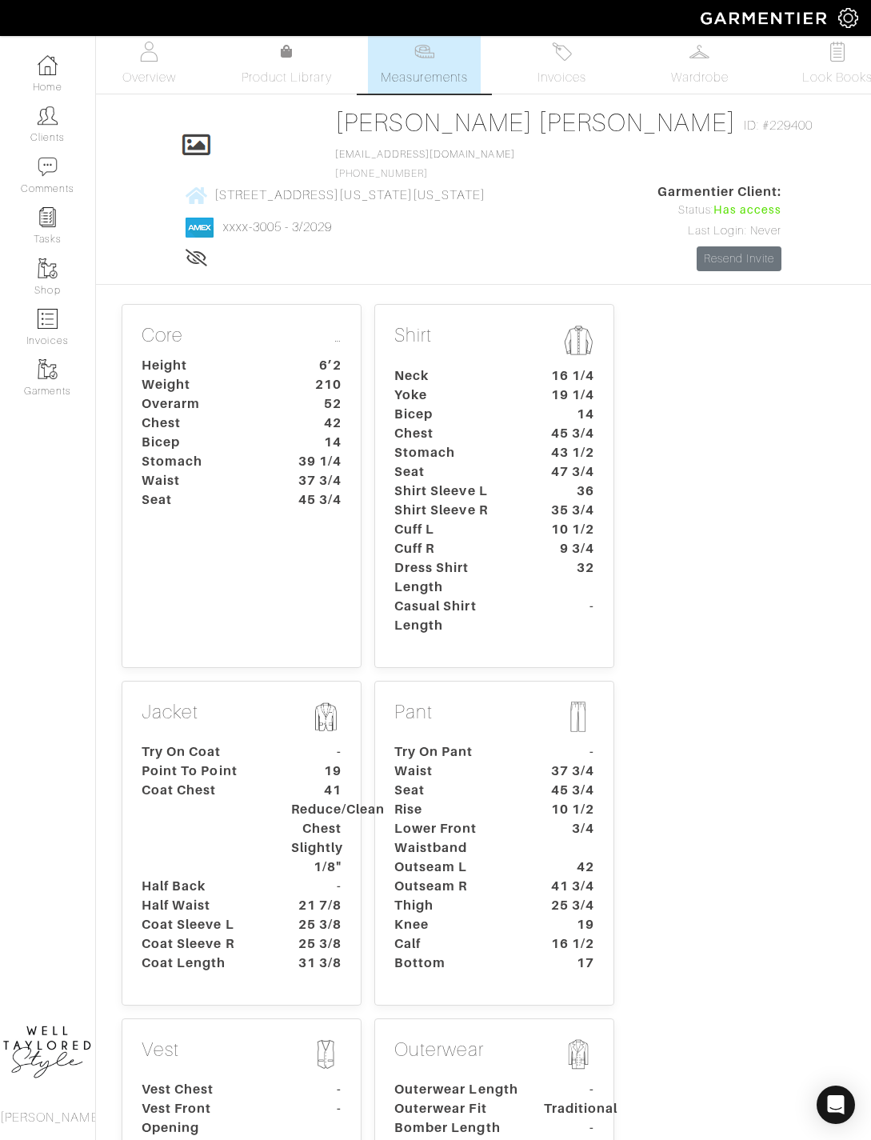
click at [574, 79] on span "Invoices" at bounding box center [561, 77] width 49 height 19
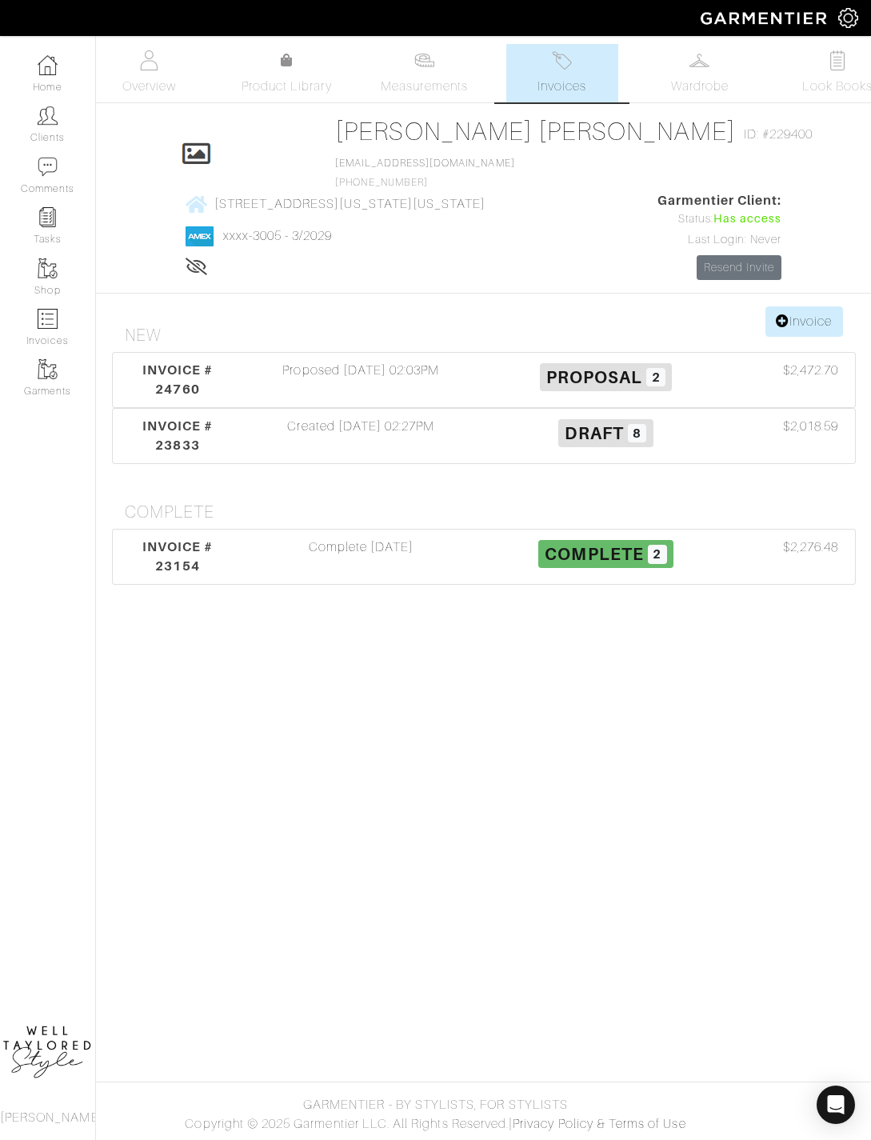
click at [453, 394] on div "Proposed [DATE] 02:03PM" at bounding box center [360, 380] width 245 height 38
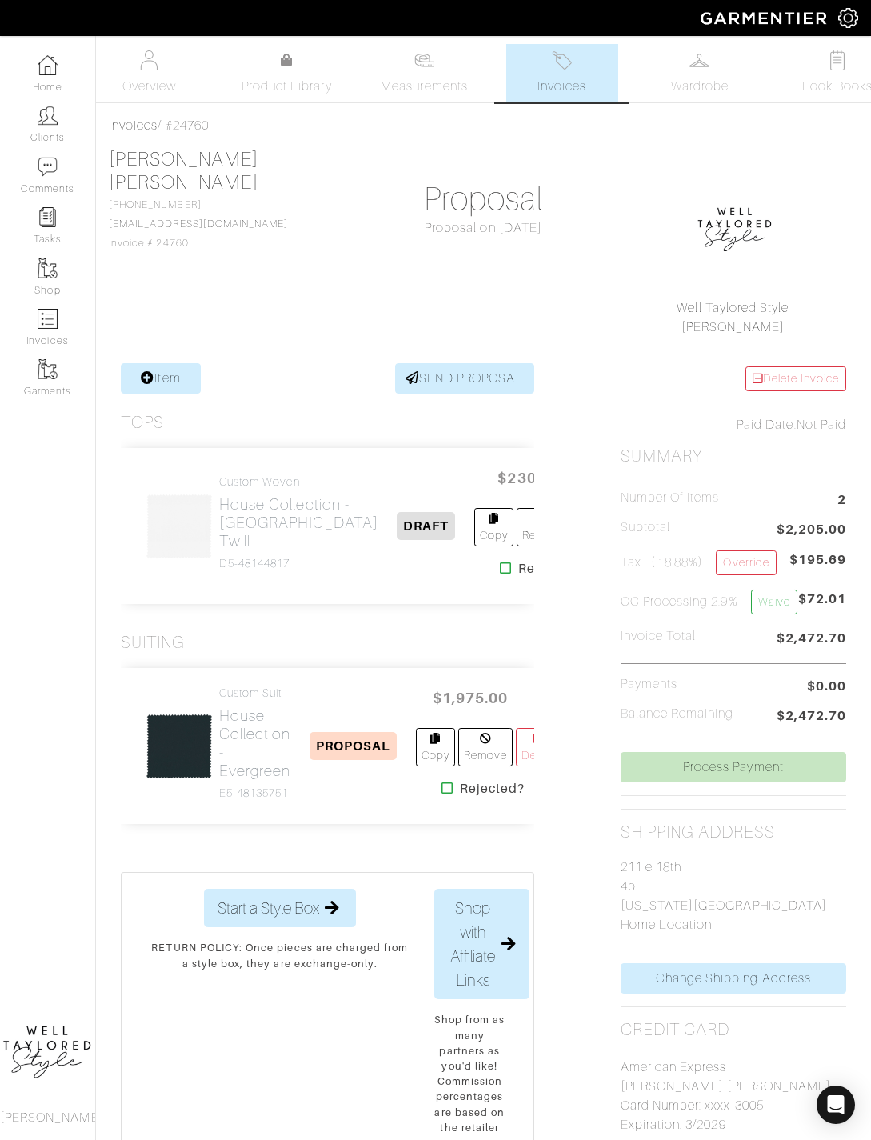
click at [236, 780] on h2 "House Collection - Evergreen" at bounding box center [255, 743] width 72 height 74
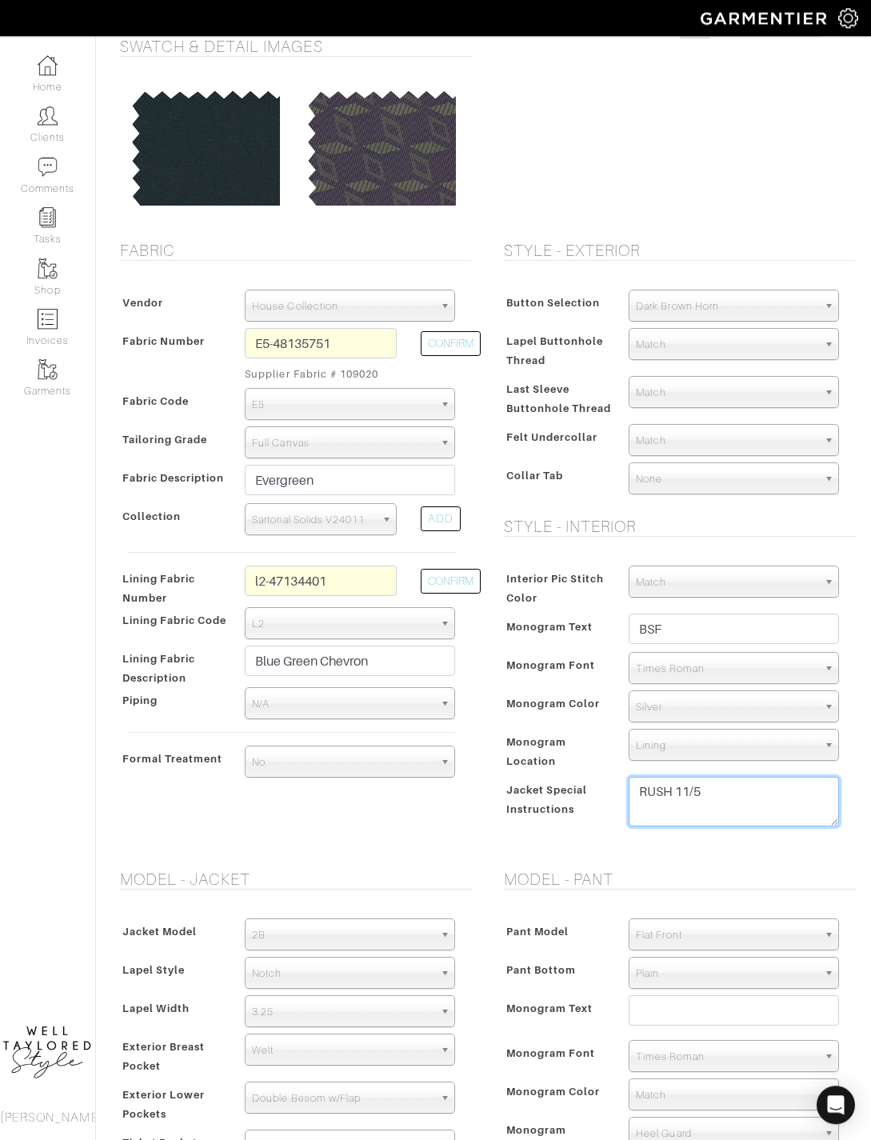
click at [756, 811] on textarea "RUSH 11/5" at bounding box center [734, 802] width 210 height 50
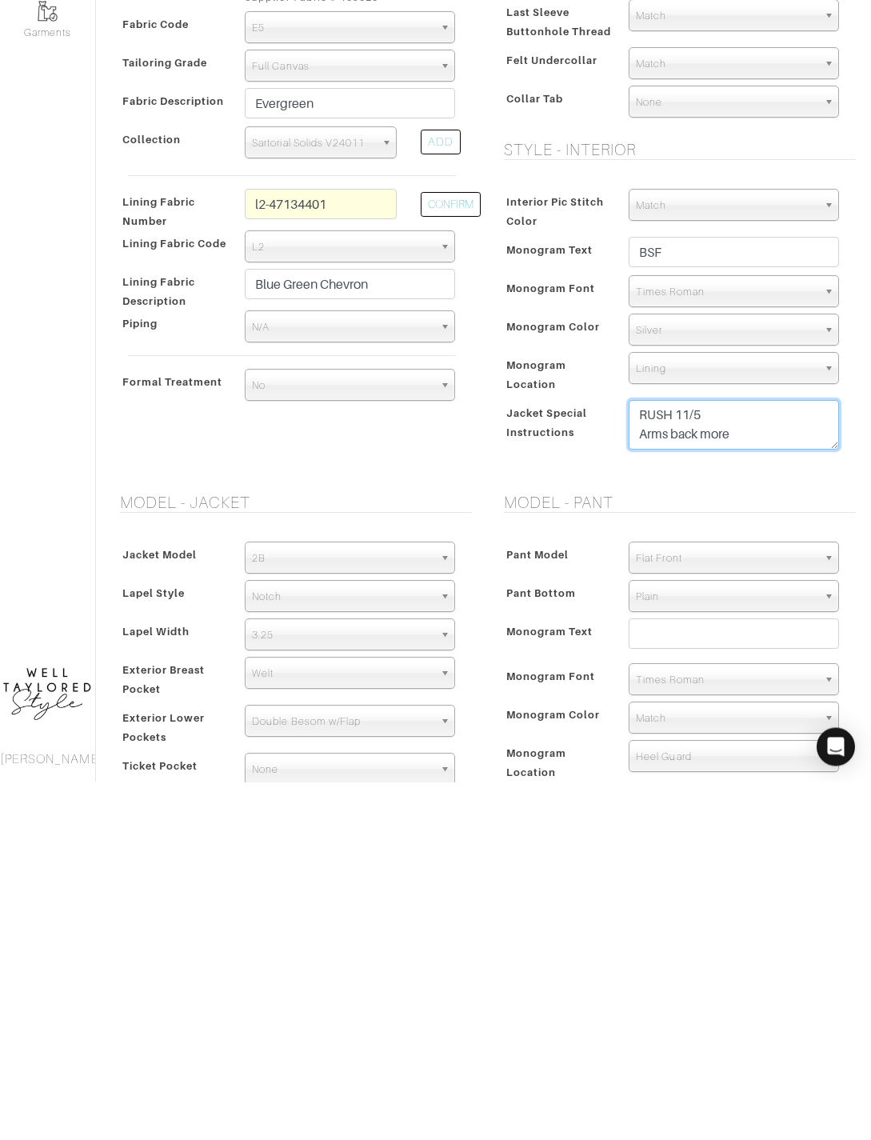
click at [645, 758] on textarea "RUSH 11/5" at bounding box center [734, 783] width 210 height 50
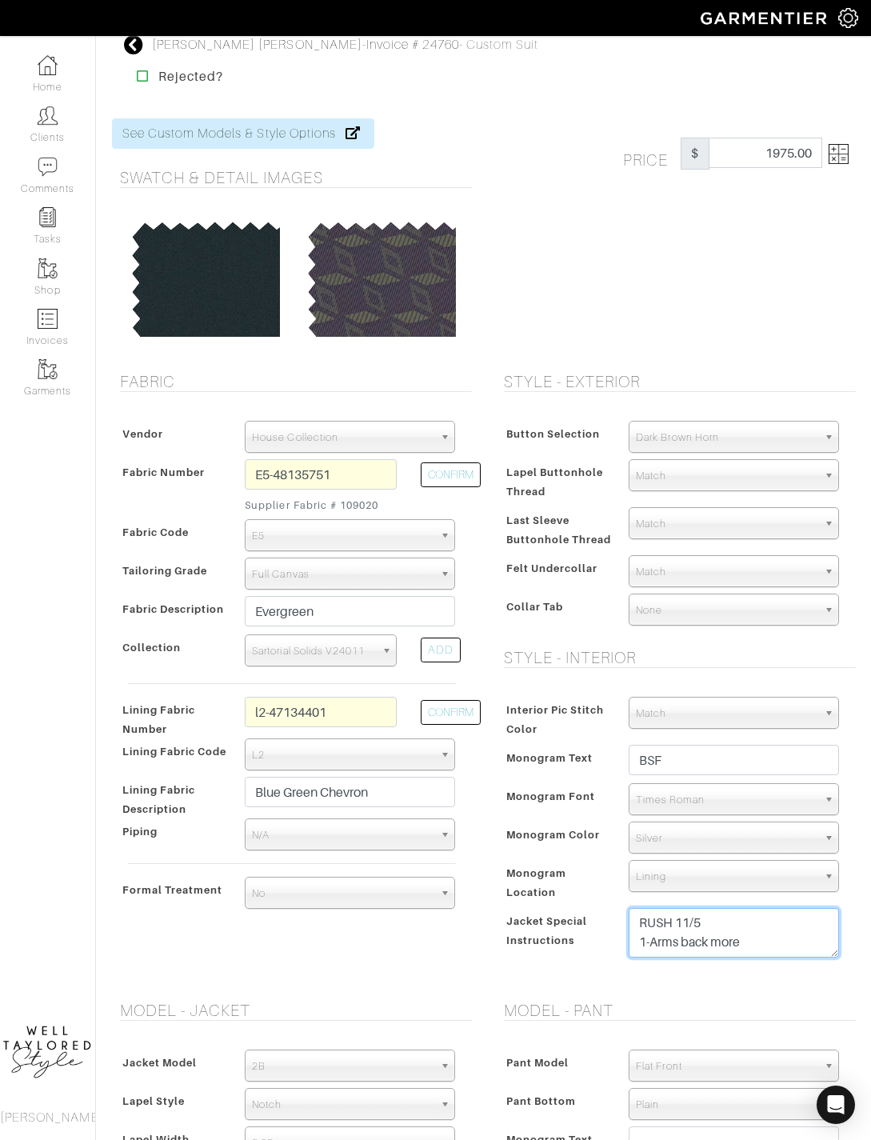
scroll to position [0, 0]
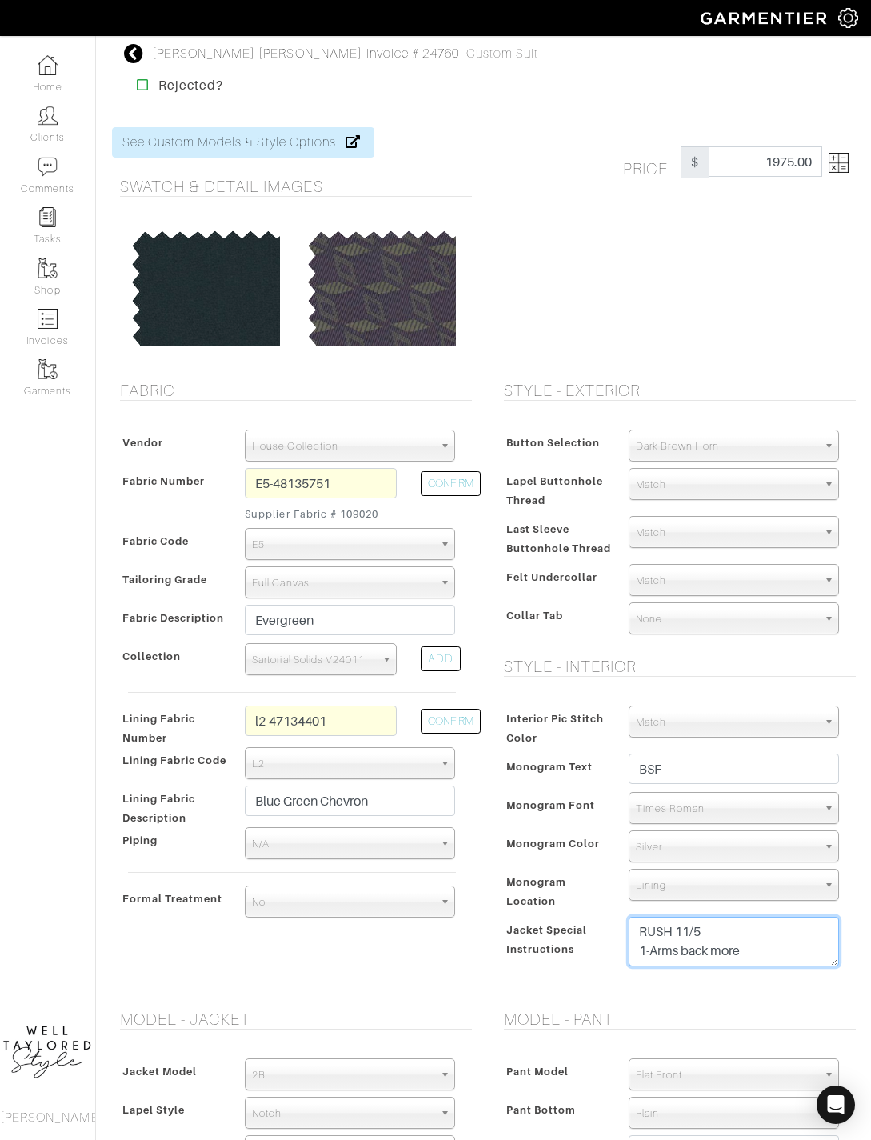
type textarea "RUSH 11/5 1-Arms back more"
click at [716, 370] on form "See Custom Models & Style Options Swatch & Detail Images Price $ 1975.00 Fabric…" at bounding box center [484, 950] width 744 height 1684
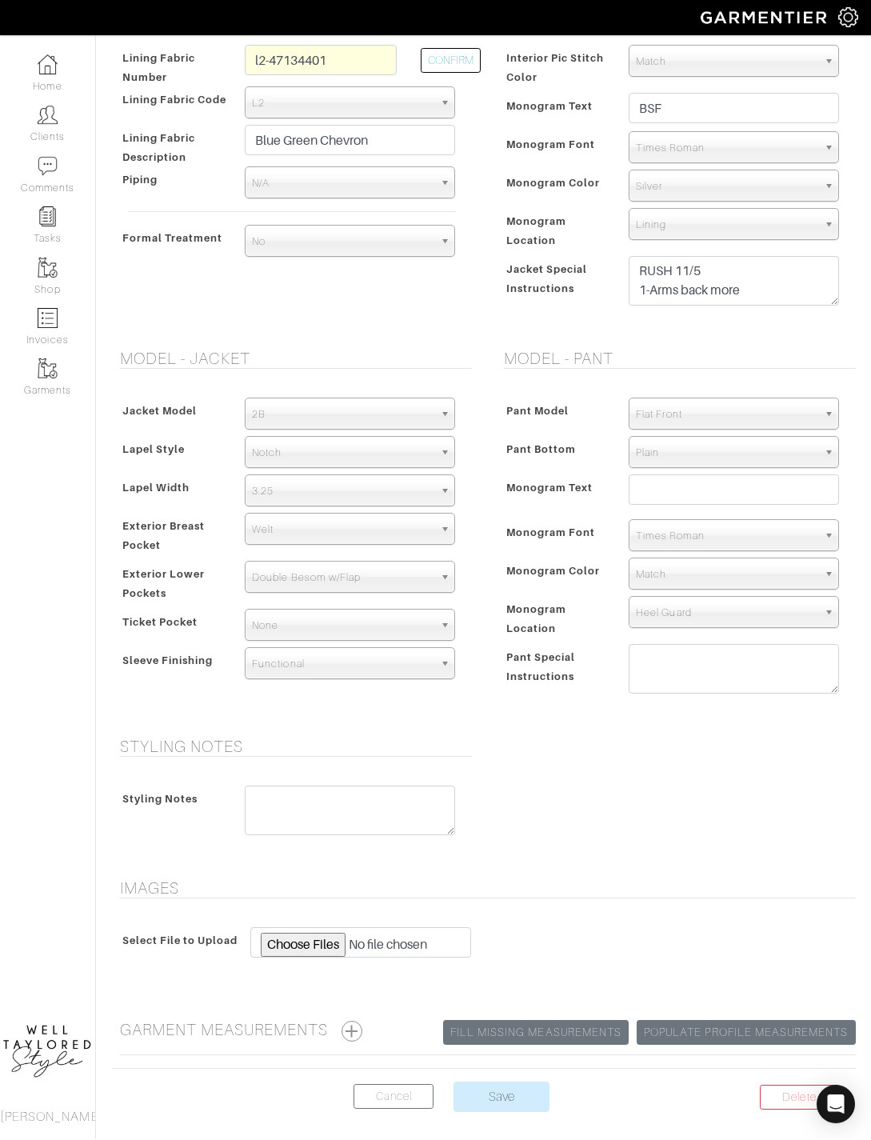
scroll to position [660, 0]
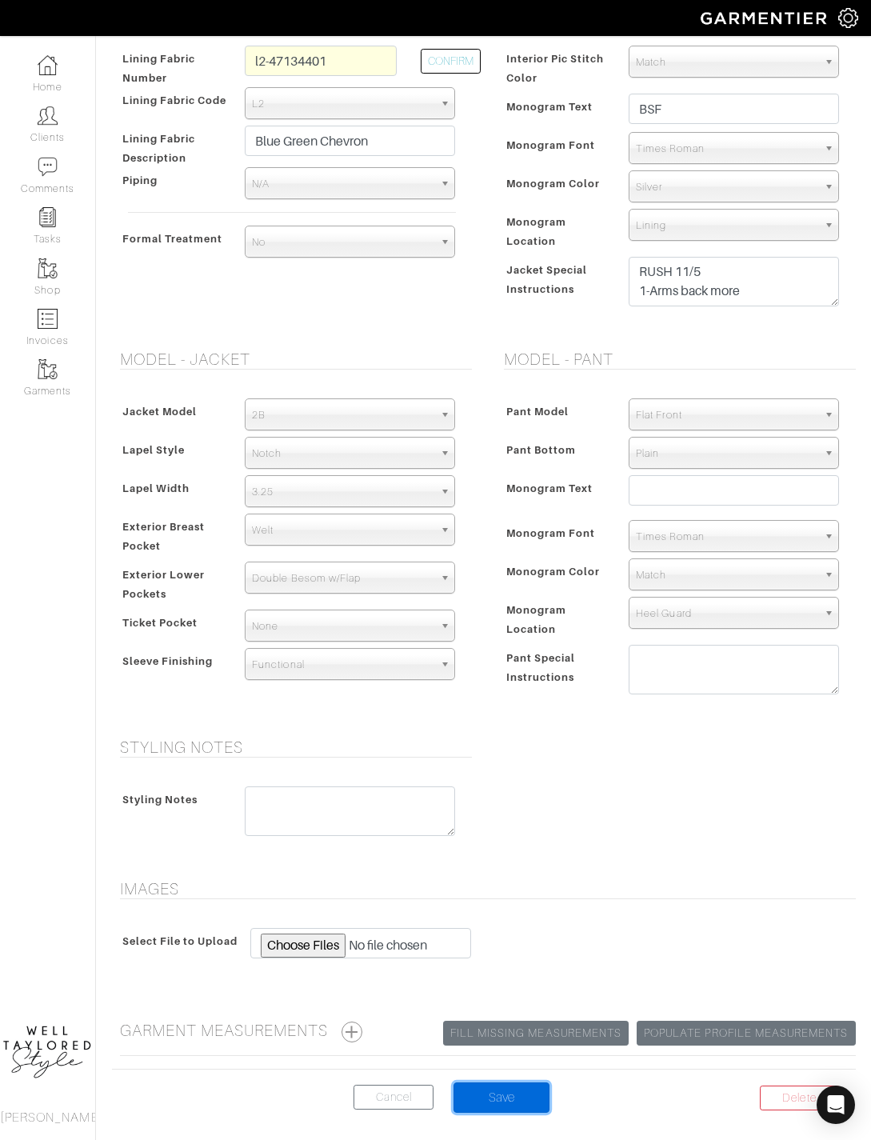
click at [517, 1101] on input "Save" at bounding box center [501, 1097] width 96 height 30
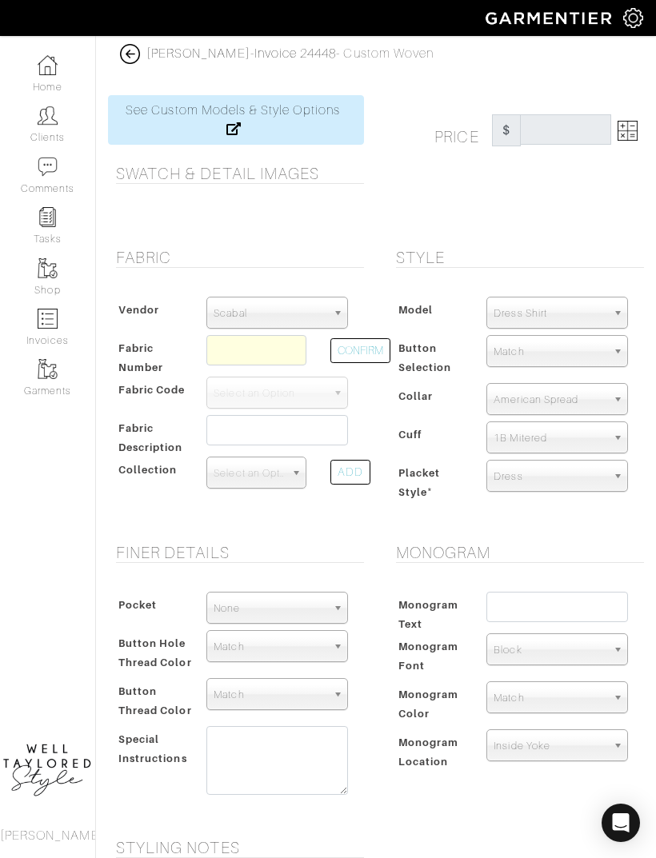
click at [46, 68] on img at bounding box center [48, 65] width 20 height 20
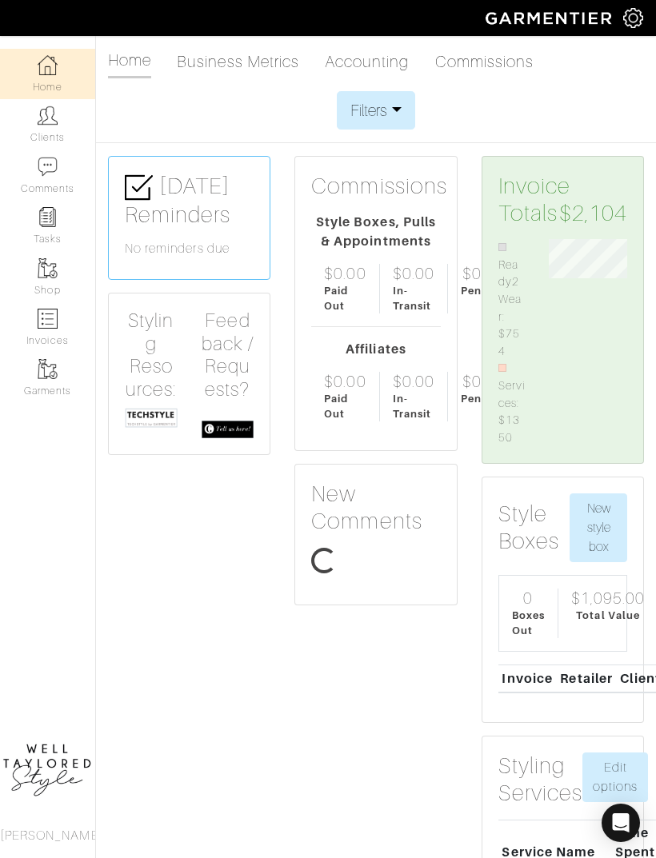
scroll to position [202, 102]
click at [50, 123] on img at bounding box center [48, 116] width 20 height 20
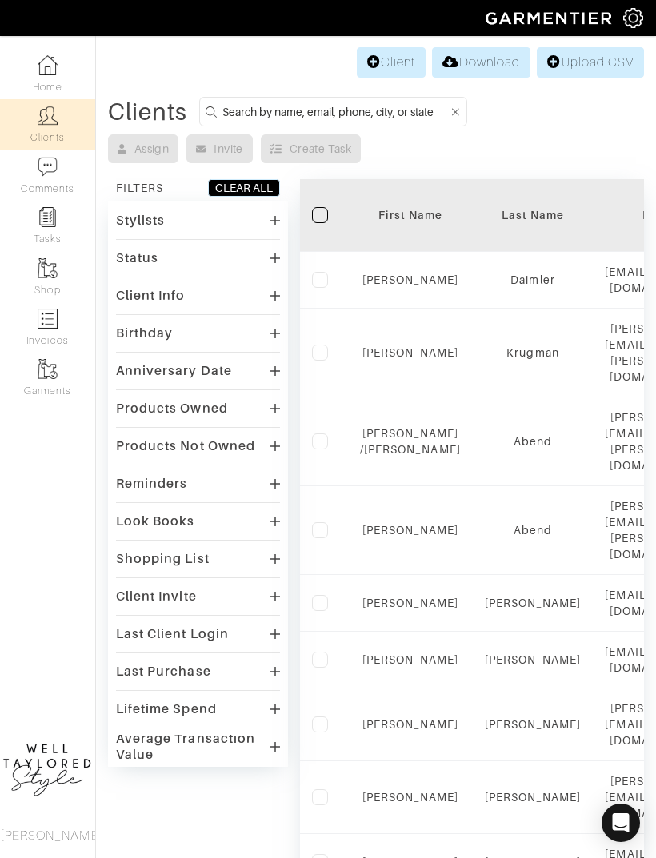
click at [358, 115] on input at bounding box center [335, 112] width 226 height 20
type input "Dana Kuller"
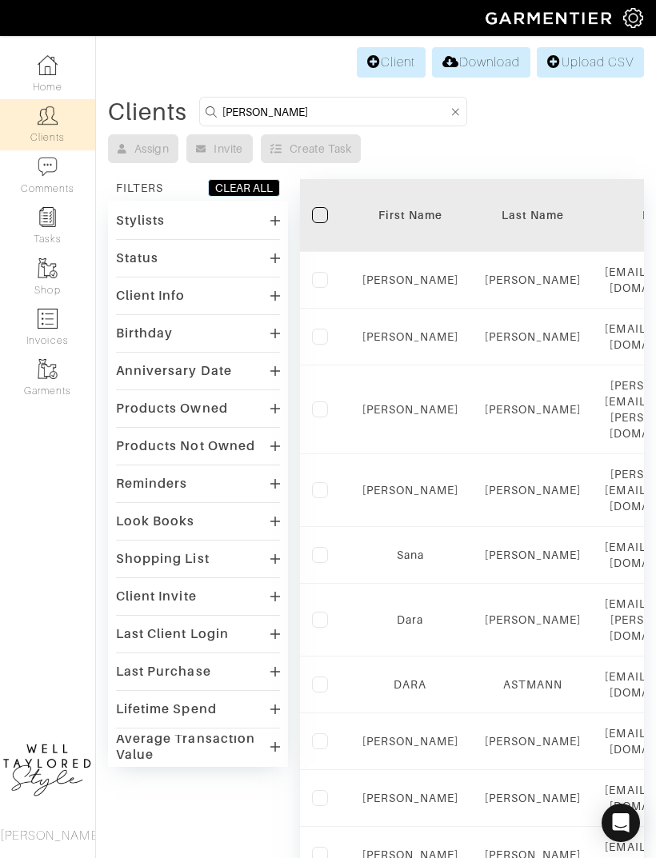
click at [422, 275] on link "Dana" at bounding box center [410, 280] width 97 height 13
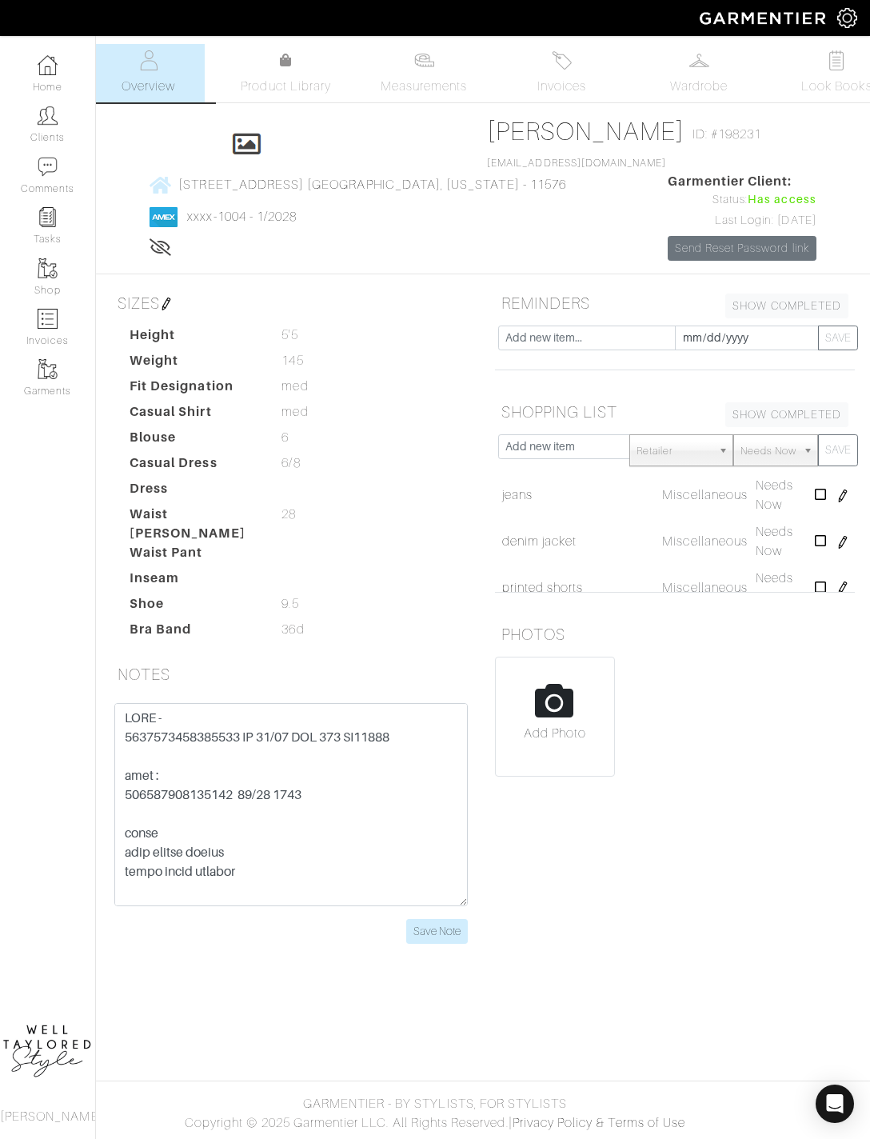
scroll to position [27, 0]
click at [381, 714] on textarea at bounding box center [291, 804] width 354 height 203
click at [355, 703] on textarea at bounding box center [291, 804] width 354 height 203
click at [565, 657] on input "file" at bounding box center [555, 722] width 118 height 131
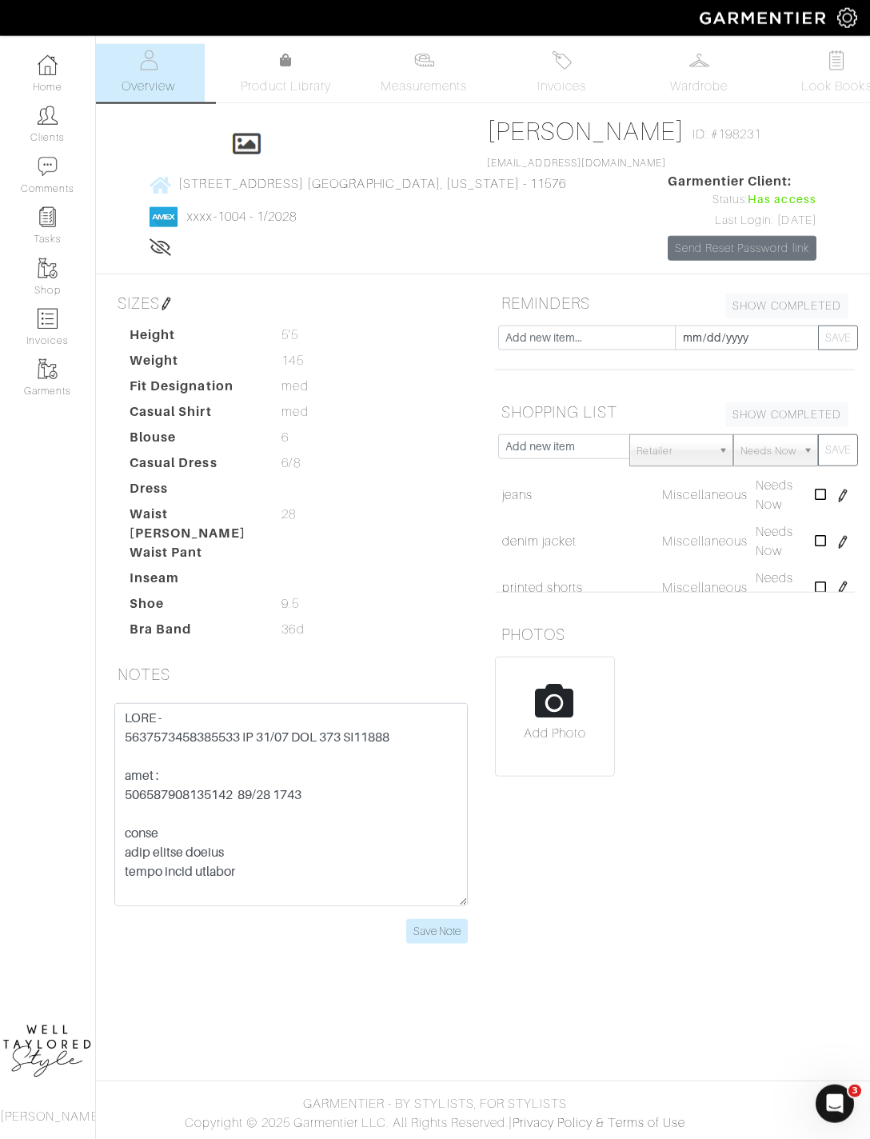
scroll to position [27, 0]
click at [351, 703] on textarea at bounding box center [291, 804] width 354 height 203
click at [350, 710] on textarea at bounding box center [291, 804] width 354 height 203
click at [354, 708] on textarea at bounding box center [291, 804] width 354 height 203
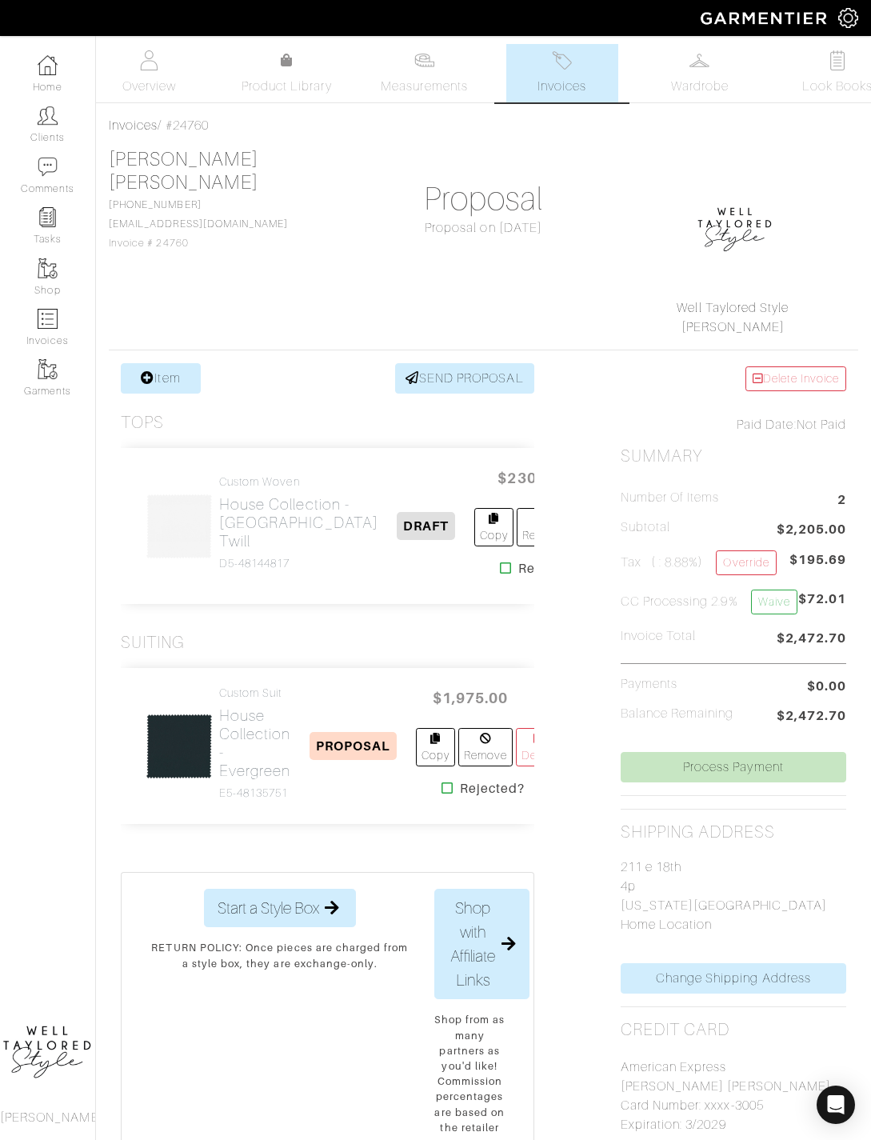
click at [425, 66] on img at bounding box center [424, 60] width 20 height 20
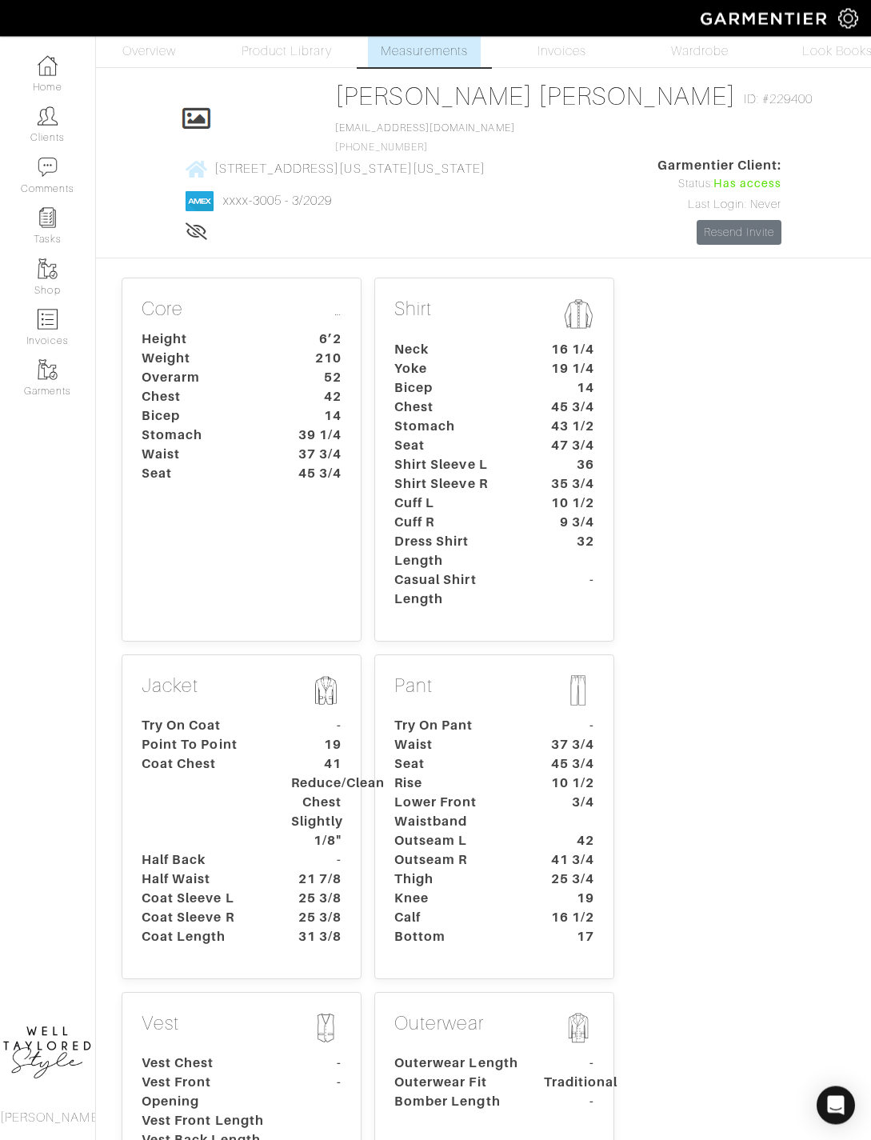
scroll to position [35, 0]
click at [225, 850] on dt "Coat Chest" at bounding box center [205, 802] width 150 height 96
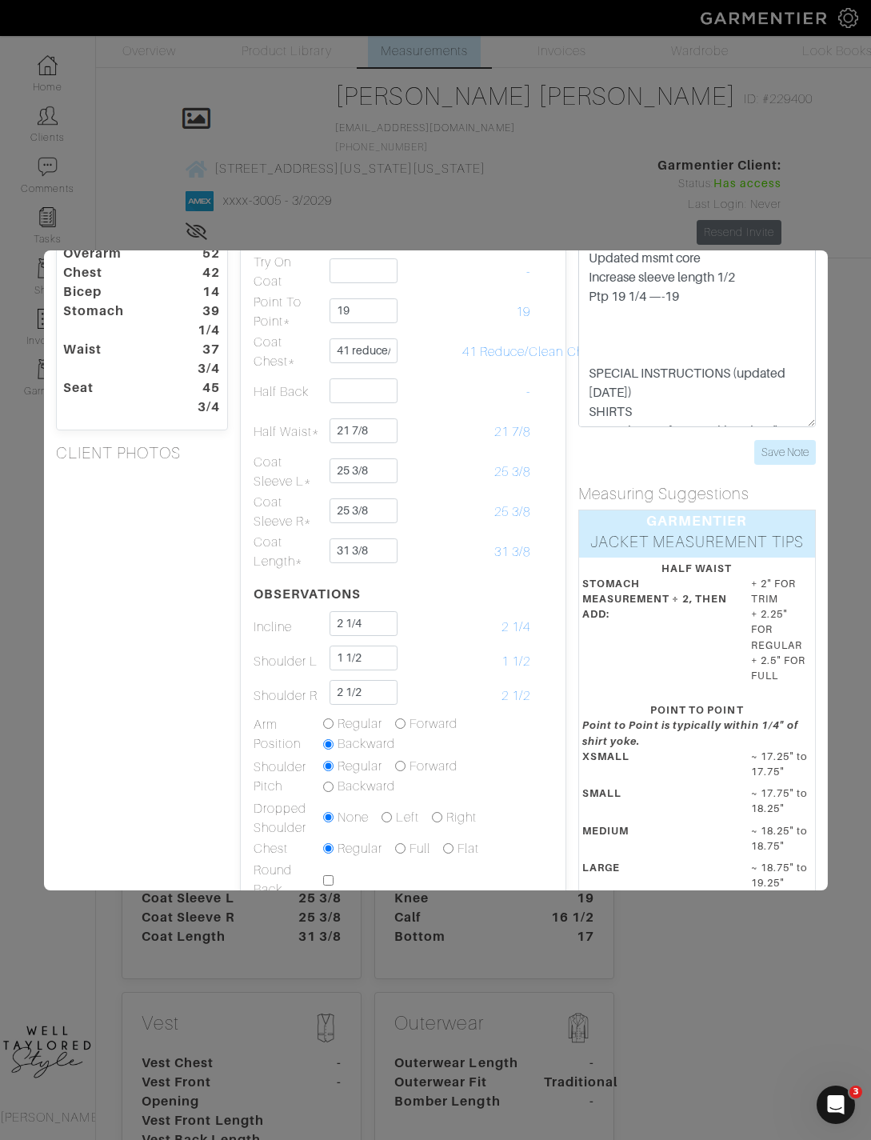
scroll to position [114, 0]
click at [330, 789] on input "radio" at bounding box center [328, 784] width 10 height 10
radio input "true"
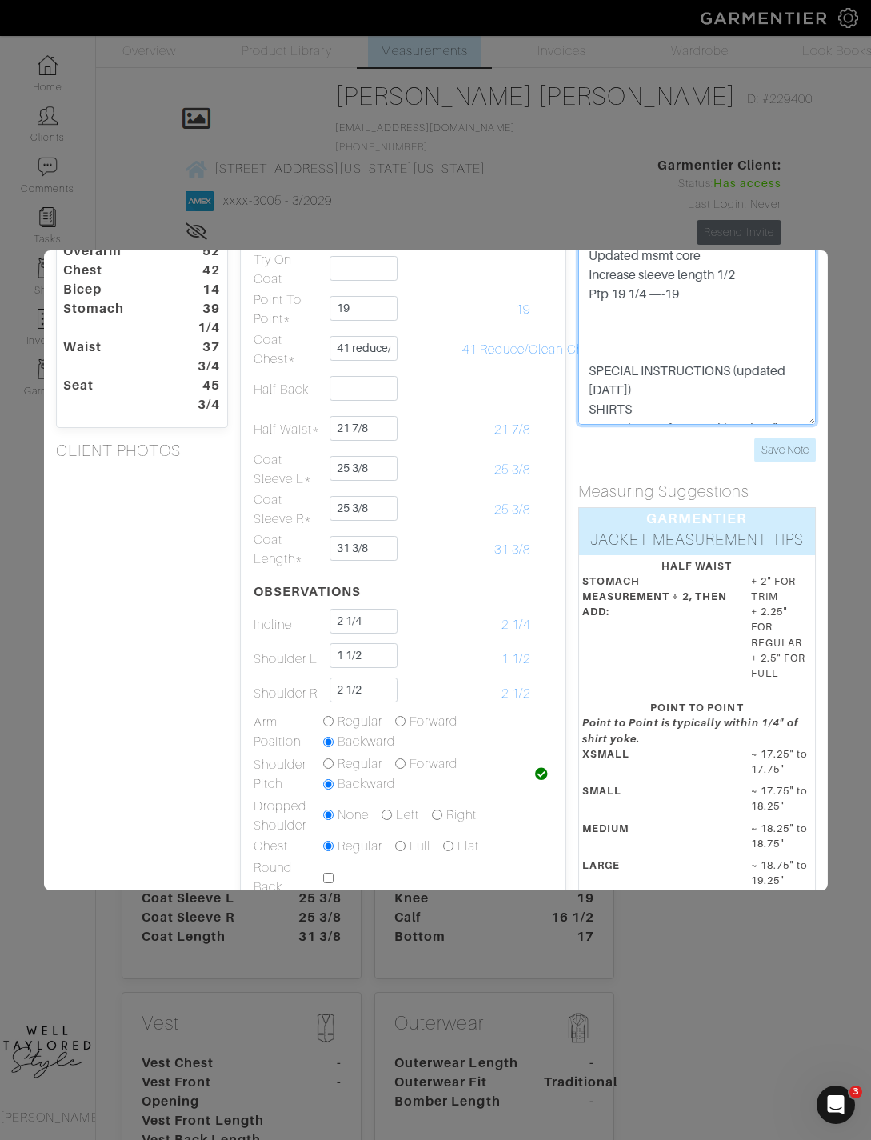
click at [736, 349] on textarea "[DATE]- Updated msmt core Increase sleeve length 1/2 Ptp 19 1/4 —-19 SPECIAL IN…" at bounding box center [697, 323] width 238 height 203
type textarea "[DATE]- Updated msmt core Increase sleeve length 1/2 Ptp 19 1/4 —-19 Shoulder p…"
click at [793, 462] on input "Save Note" at bounding box center [785, 449] width 62 height 25
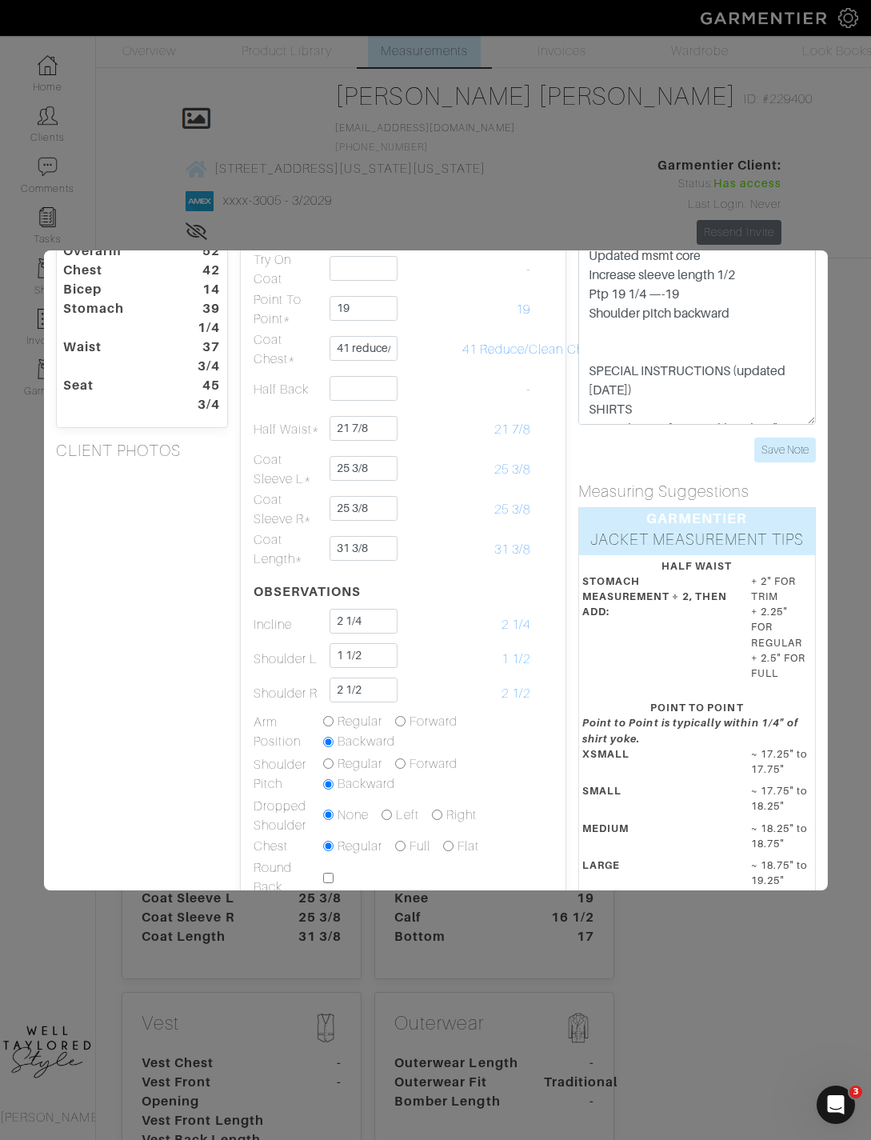
click at [796, 462] on input "Save Note" at bounding box center [785, 449] width 62 height 25
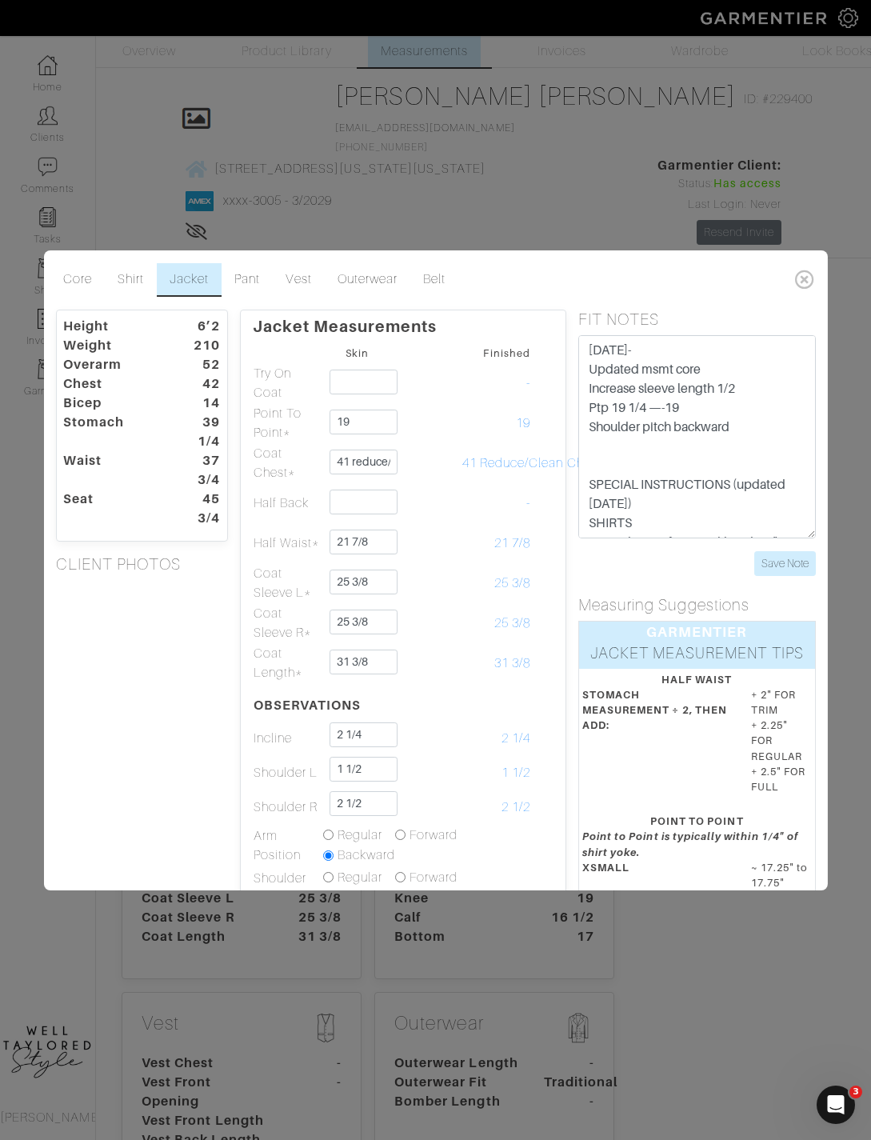
scroll to position [0, 0]
click at [785, 576] on input "Save Note" at bounding box center [785, 563] width 62 height 25
click at [637, 210] on div "Core Shirt Jacket Pant Vest Outerwear Belt Height 6’2 Weight 210 Overarm 52 Che…" at bounding box center [435, 570] width 871 height 1140
click at [606, 228] on div "Core Shirt Jacket Pant Vest Outerwear Belt Height 6’2 Weight 210 Overarm 52 Che…" at bounding box center [435, 570] width 871 height 1140
click at [777, 576] on input "Save Note" at bounding box center [785, 563] width 62 height 25
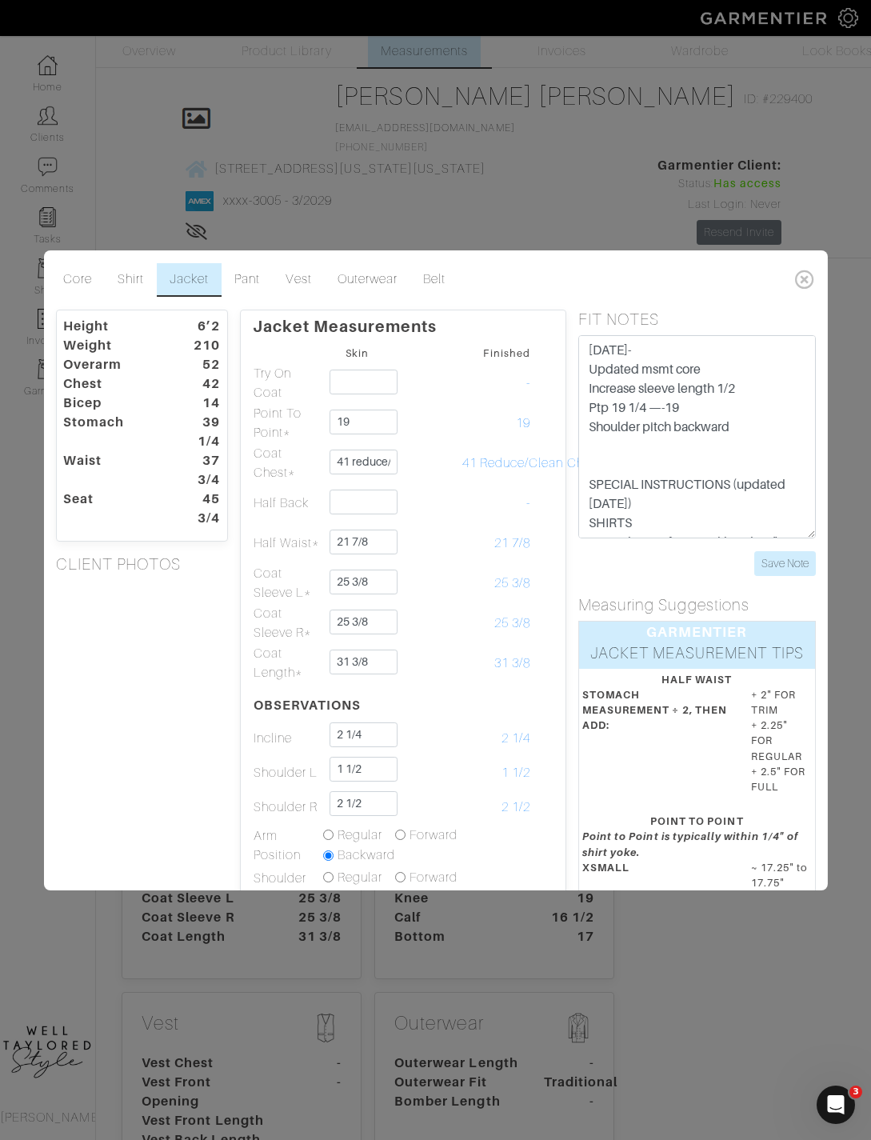
click at [741, 219] on div "Core Shirt Jacket Pant Vest Outerwear Belt Height 6’2 Weight 210 Overarm 52 Che…" at bounding box center [435, 570] width 871 height 1140
click at [820, 295] on icon at bounding box center [804, 279] width 33 height 32
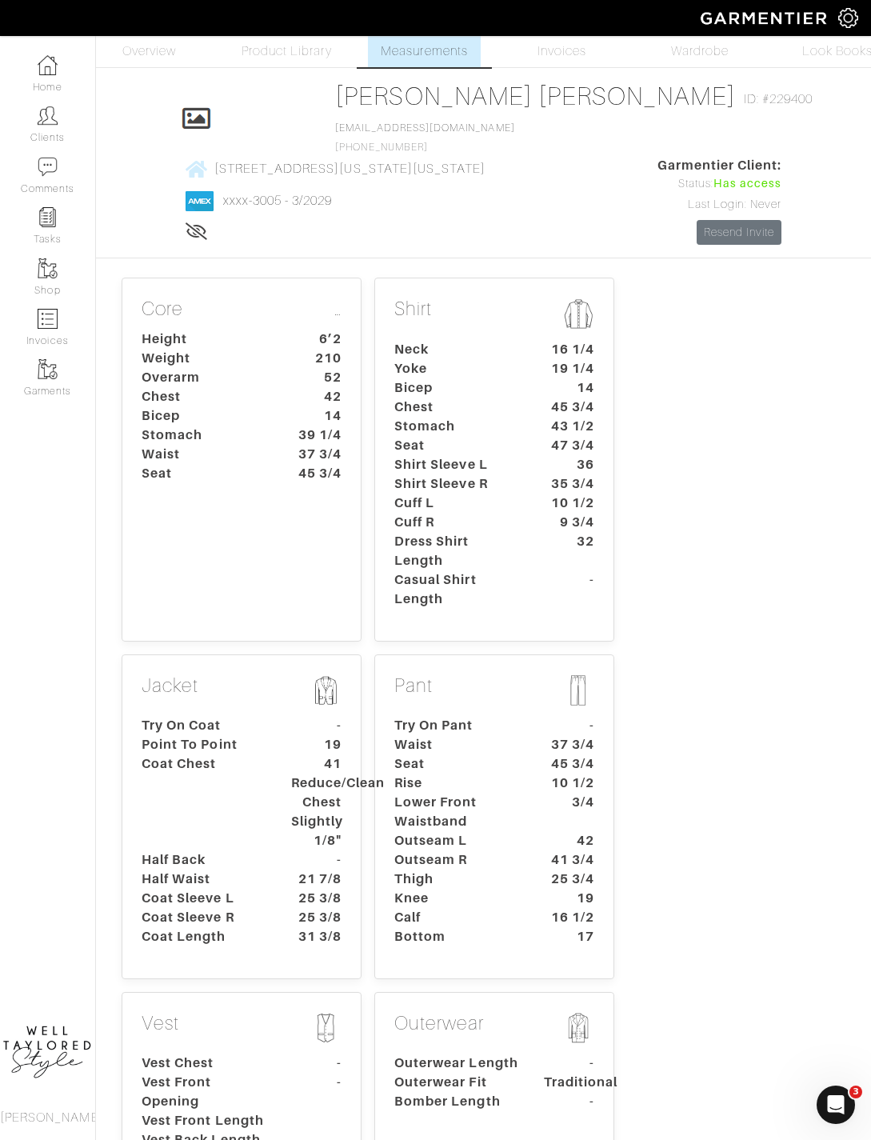
click at [802, 318] on div "Core … Height 6’2 Weight 210 Overarm 52 Chest 42 Bicep 14 Stomach 39 1/4 Waist …" at bounding box center [483, 831] width 737 height 1121
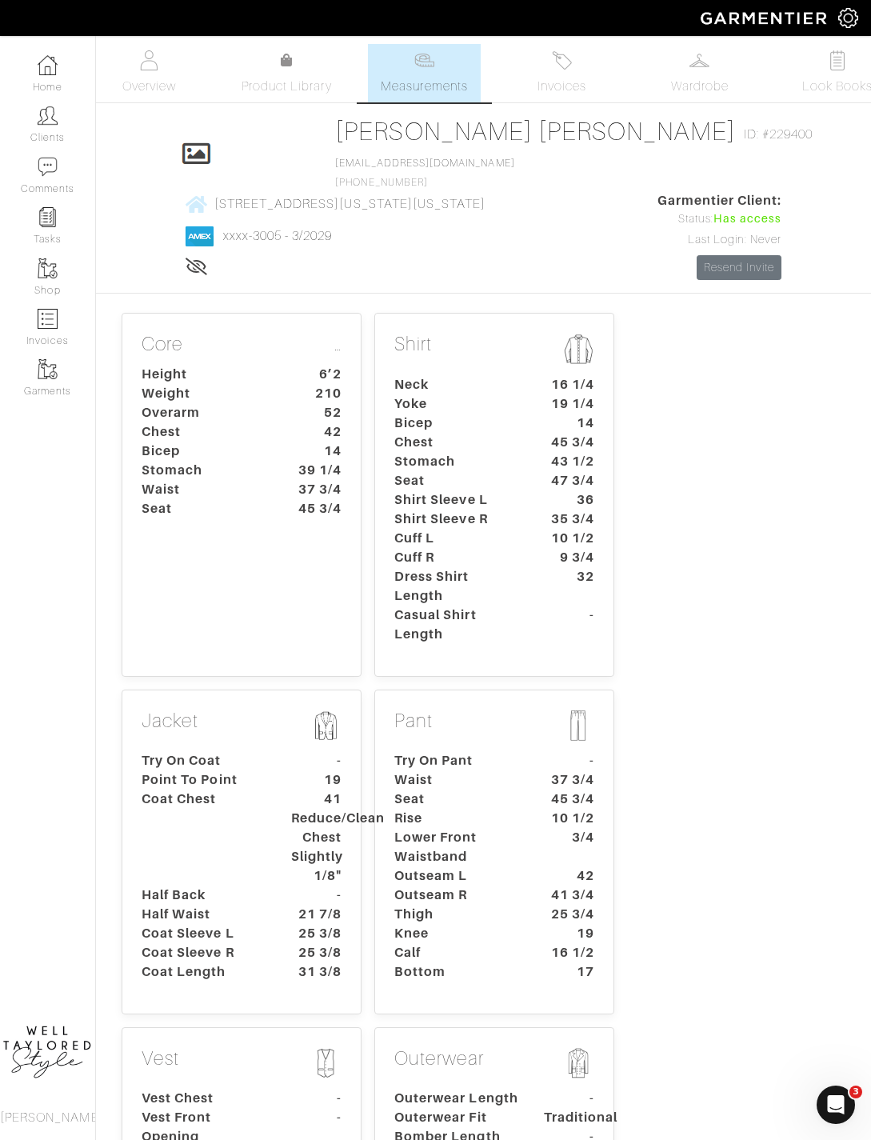
click at [568, 56] on img at bounding box center [562, 60] width 20 height 20
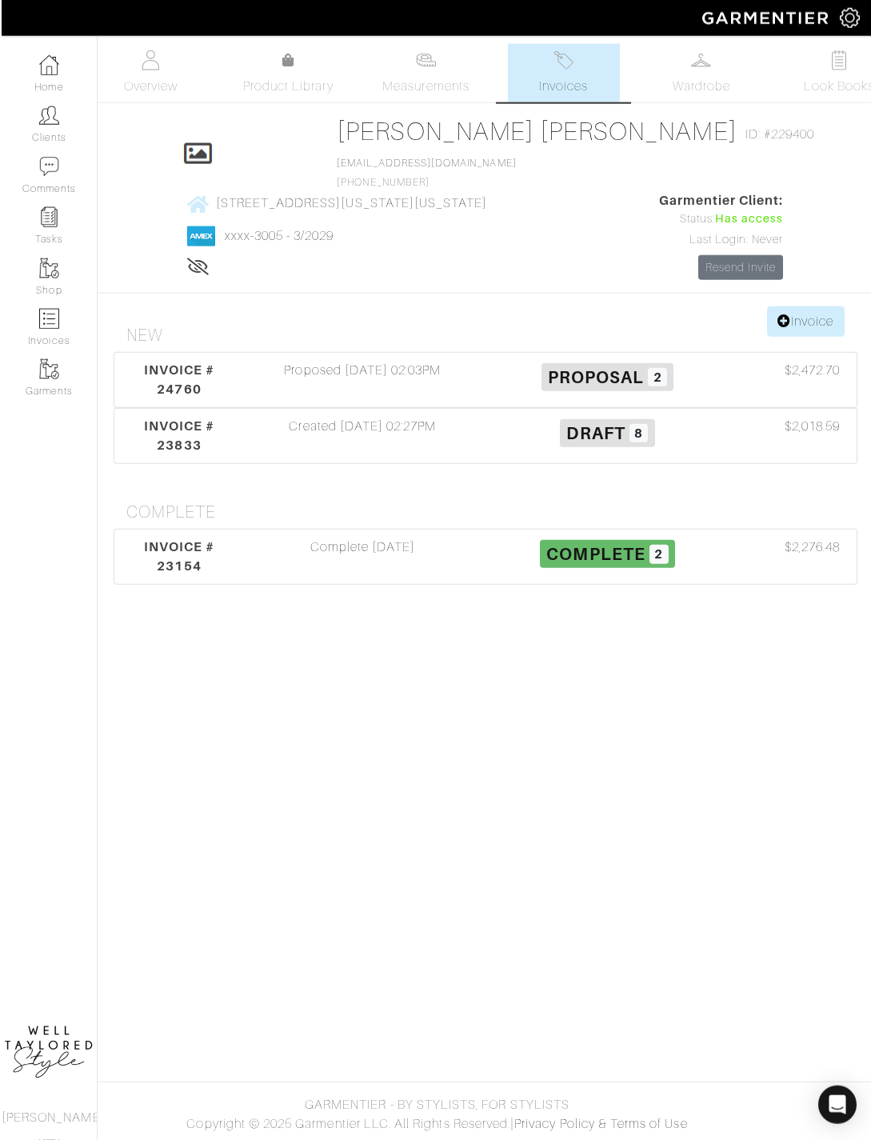
scroll to position [68, 0]
click at [406, 361] on div "Proposed 10/02/25 02:03PM" at bounding box center [360, 380] width 245 height 38
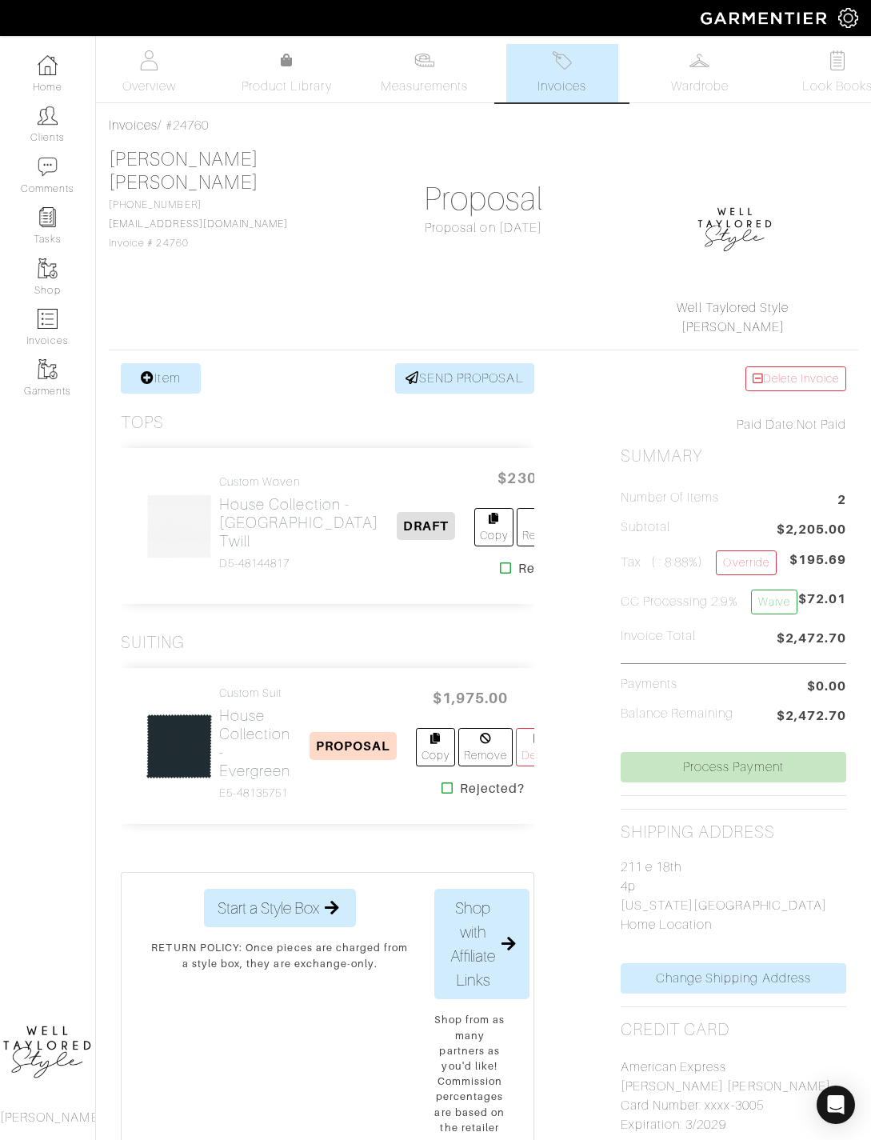
click at [210, 770] on img at bounding box center [179, 746] width 67 height 67
click at [242, 780] on h2 "House Collection - Evergreen" at bounding box center [255, 743] width 72 height 74
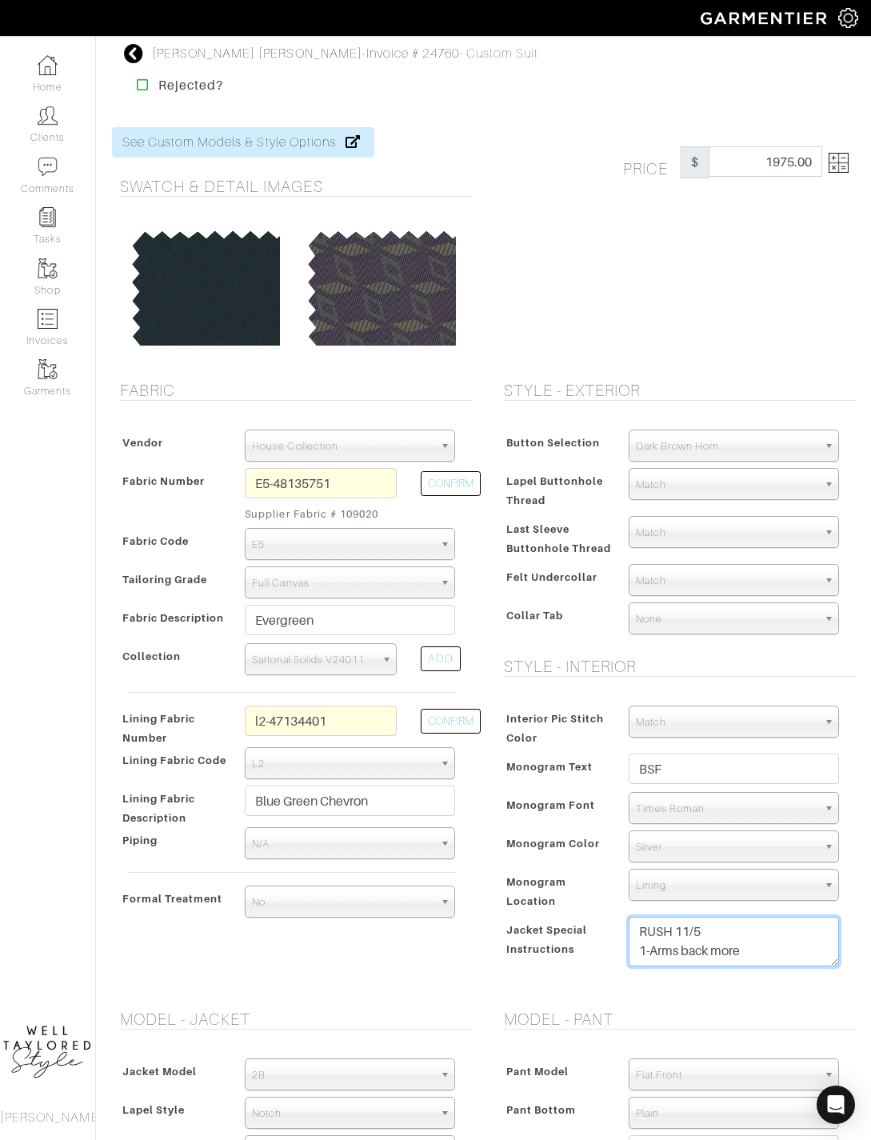
click at [777, 941] on textarea "RUSH 11/5 1-Arms back more" at bounding box center [734, 942] width 210 height 50
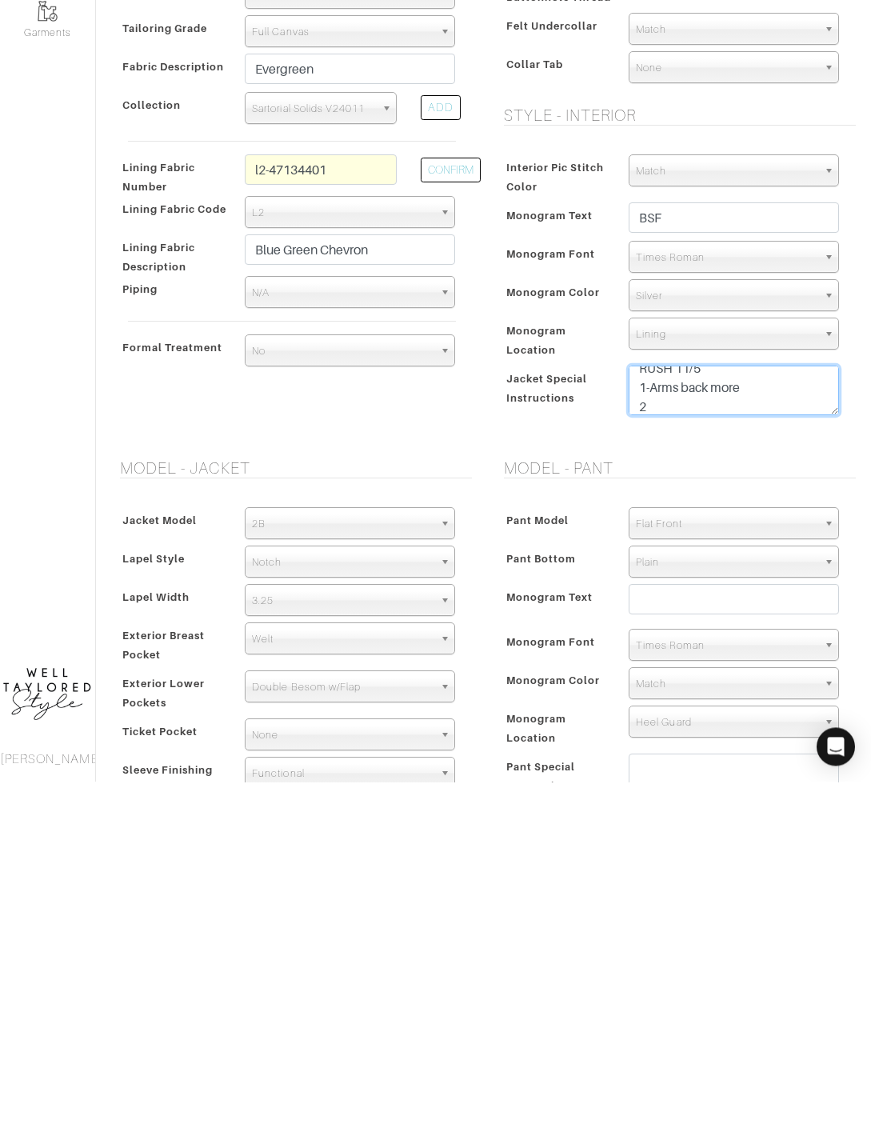
scroll to position [12, 0]
type textarea "RUSH 11/5 1-Arms back more 2- lower top button position 1/2”"
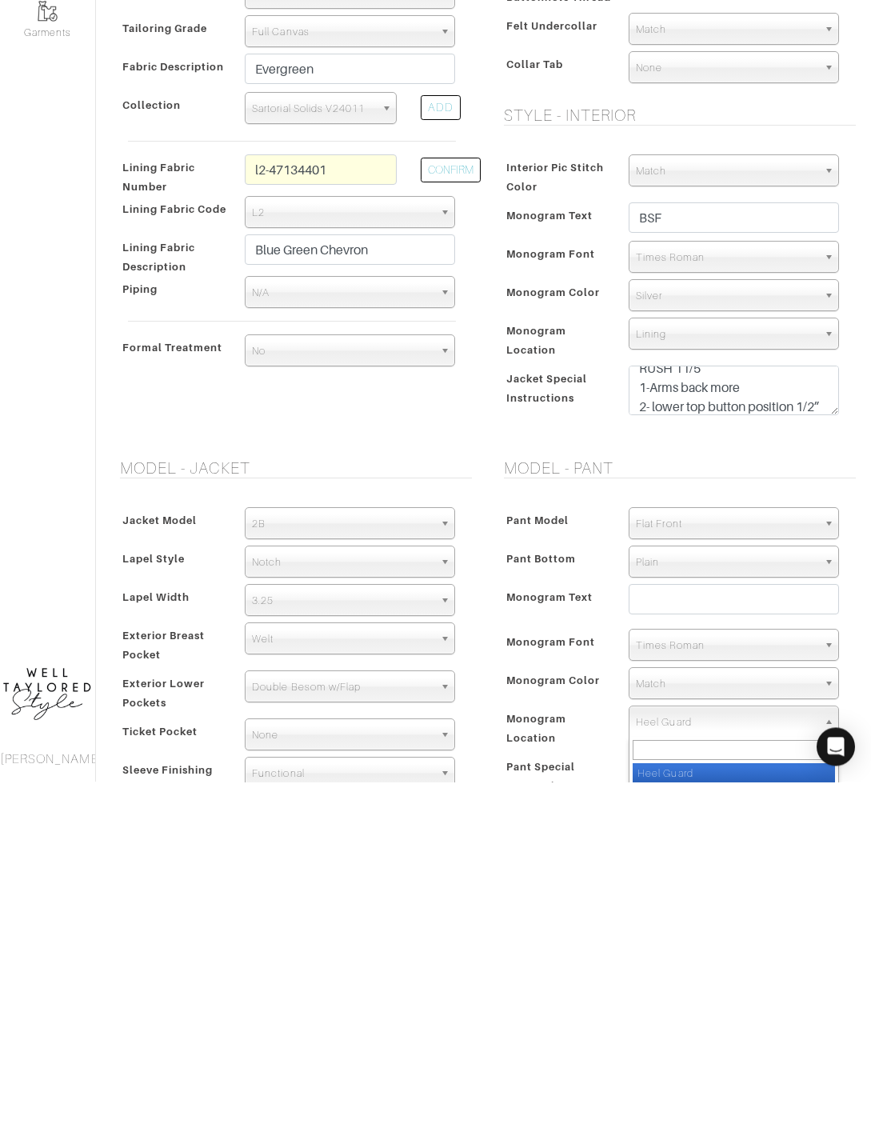
scroll to position [552, 0]
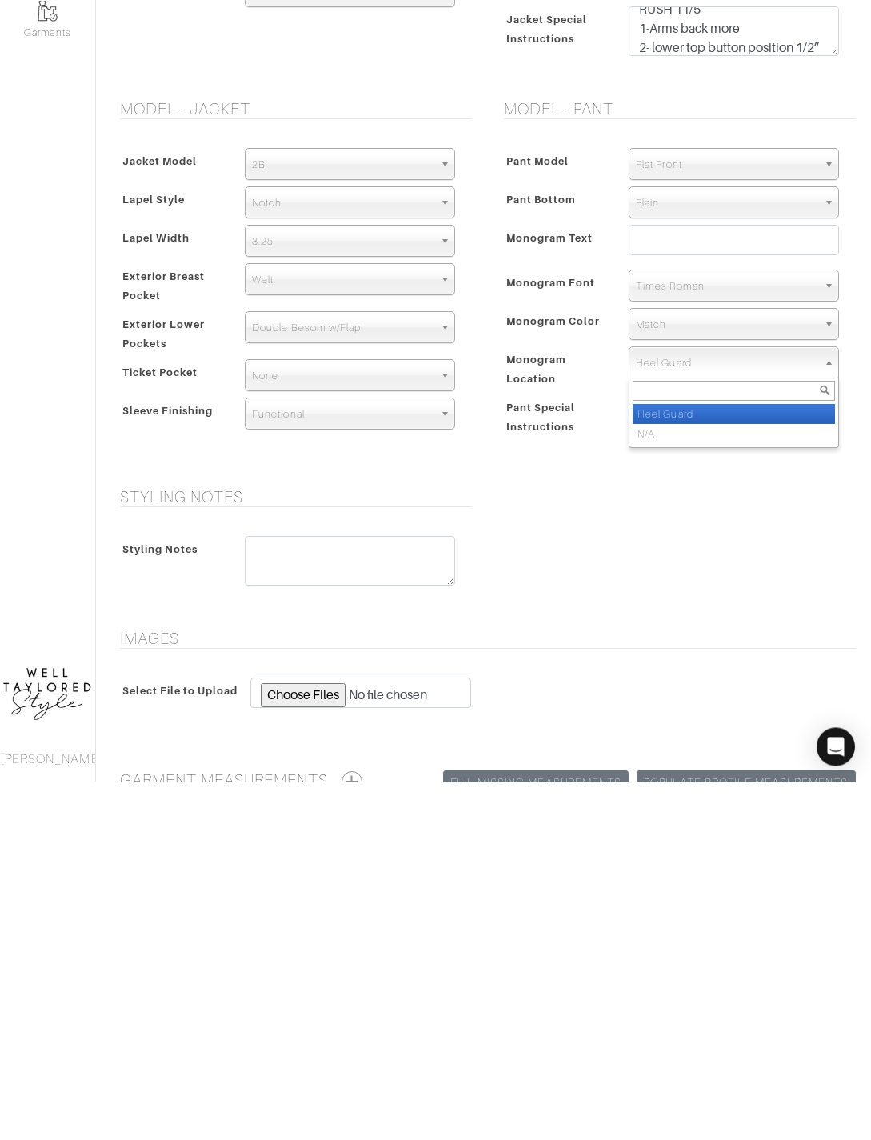
click at [710, 845] on div "Styling Notes Styling Notes" at bounding box center [484, 906] width 768 height 122
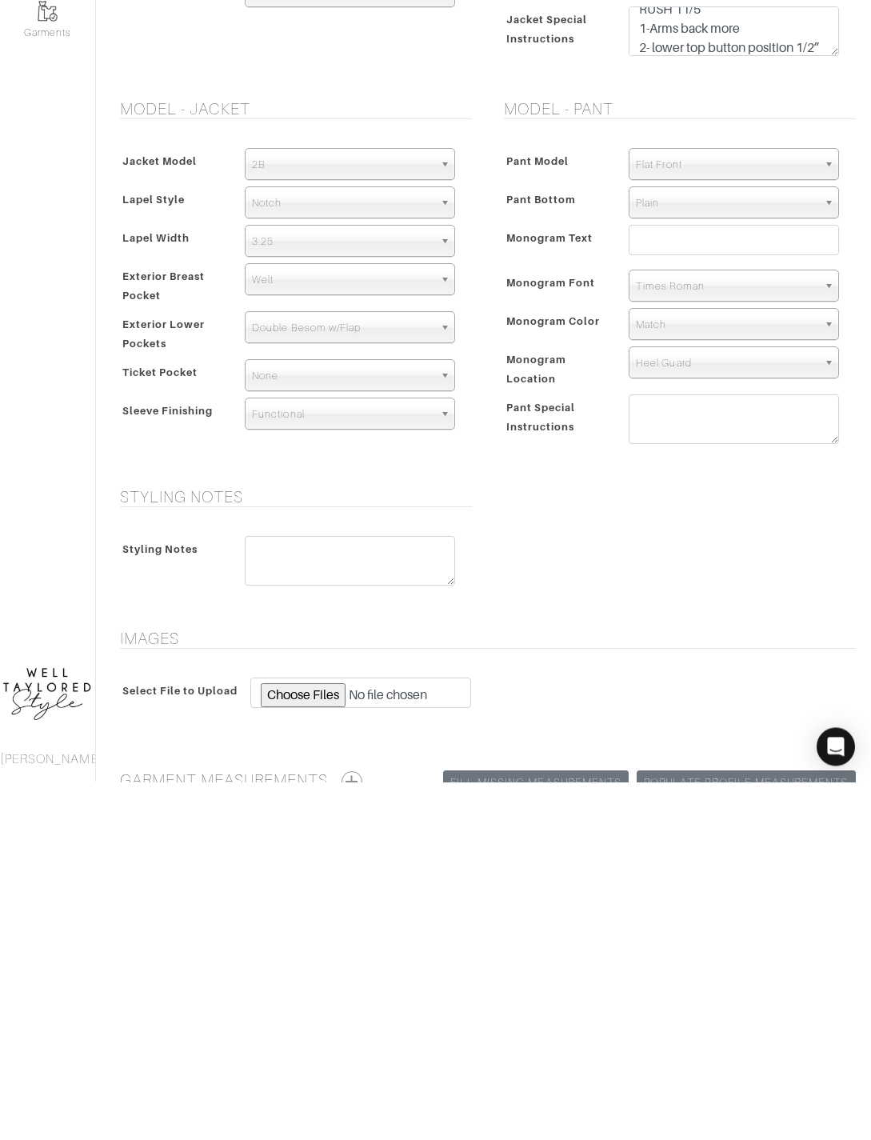
scroll to position [728, 0]
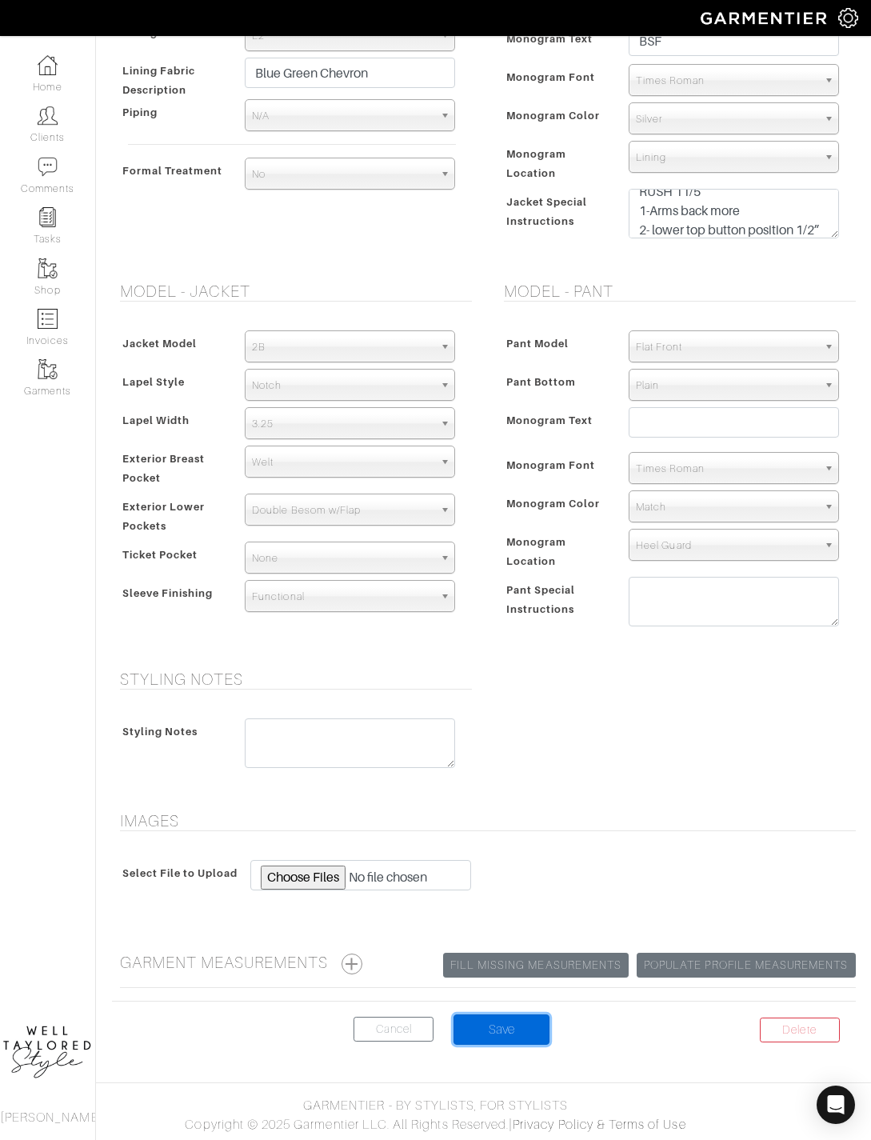
click at [524, 1027] on input "Save" at bounding box center [501, 1029] width 96 height 30
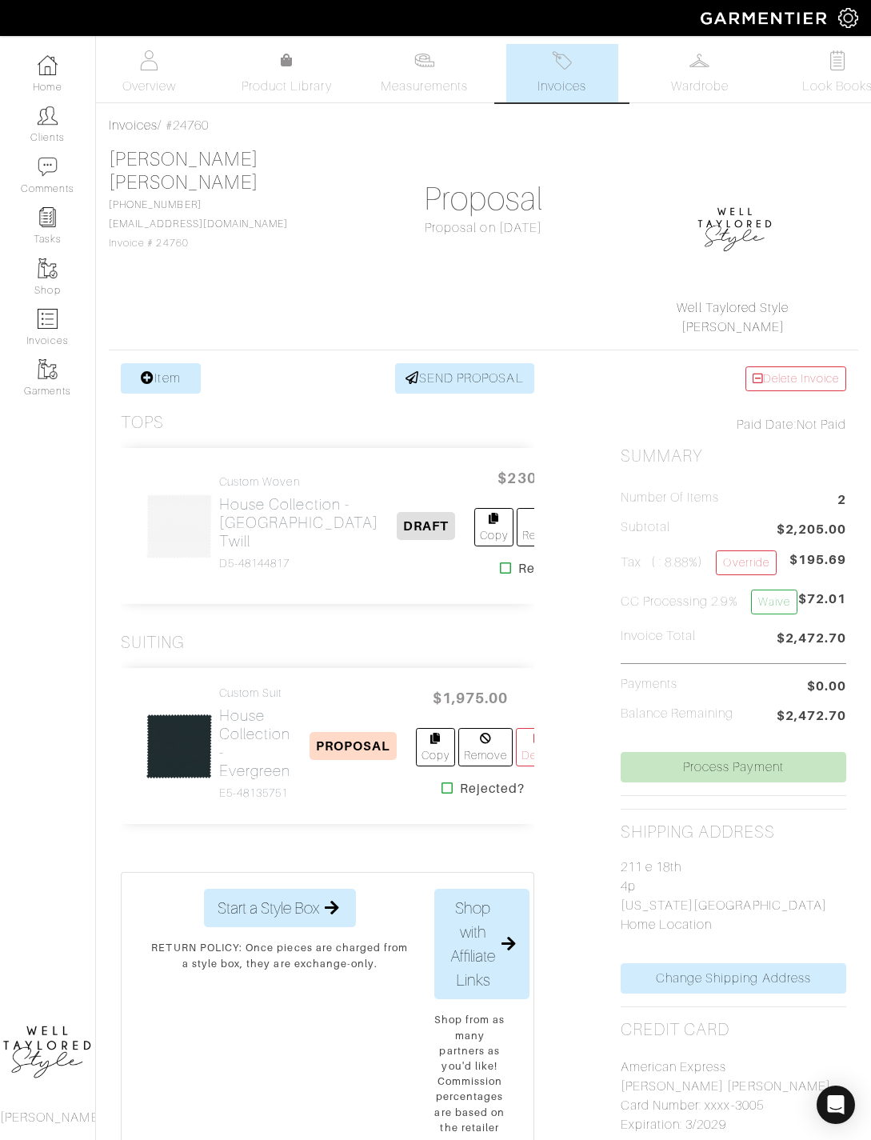
scroll to position [28, 0]
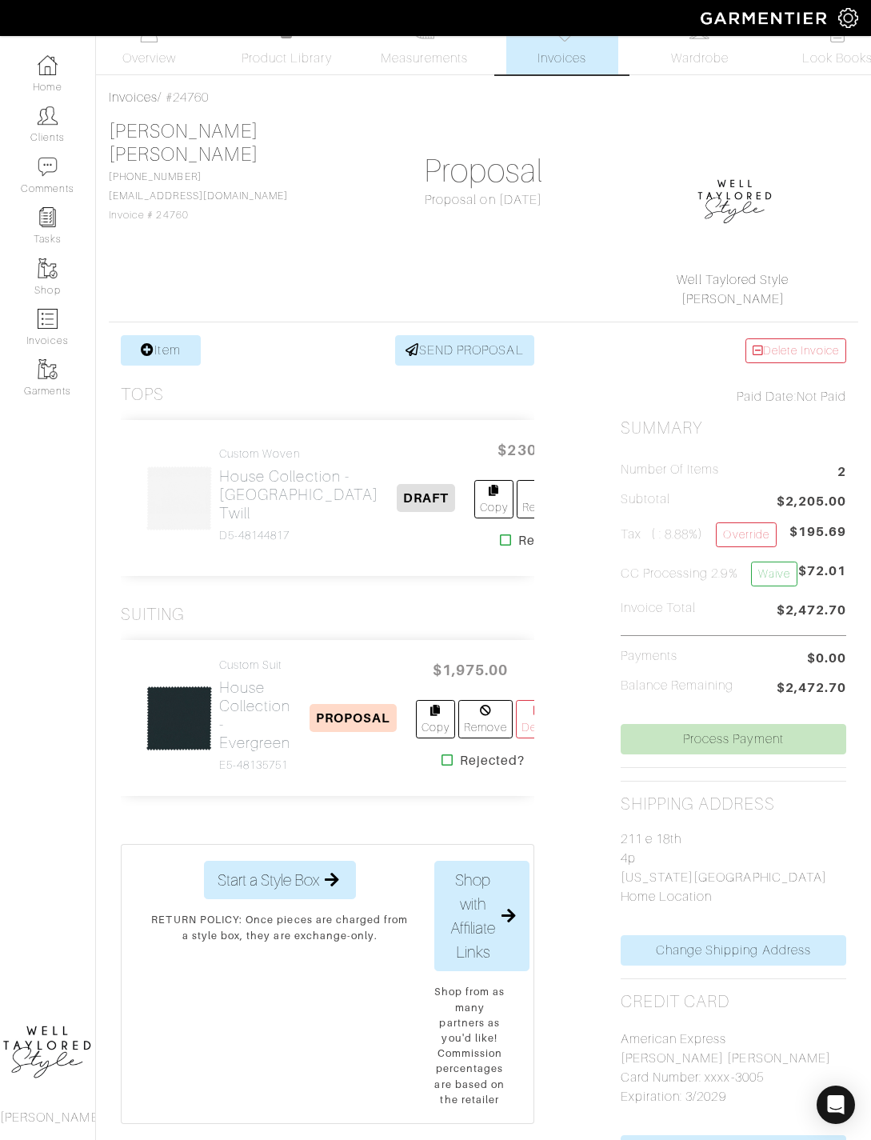
click at [404, 72] on link "Measurements" at bounding box center [424, 45] width 113 height 58
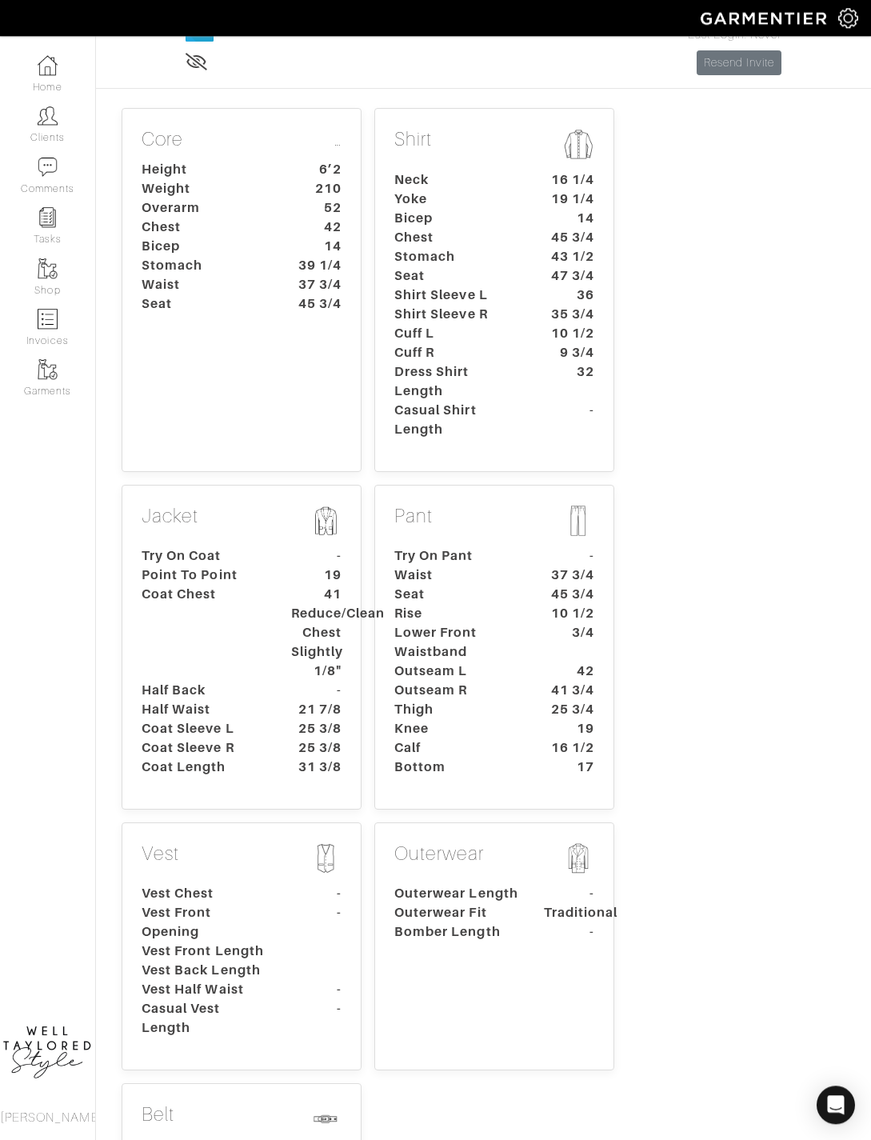
click at [556, 669] on dt "42" at bounding box center [569, 670] width 74 height 19
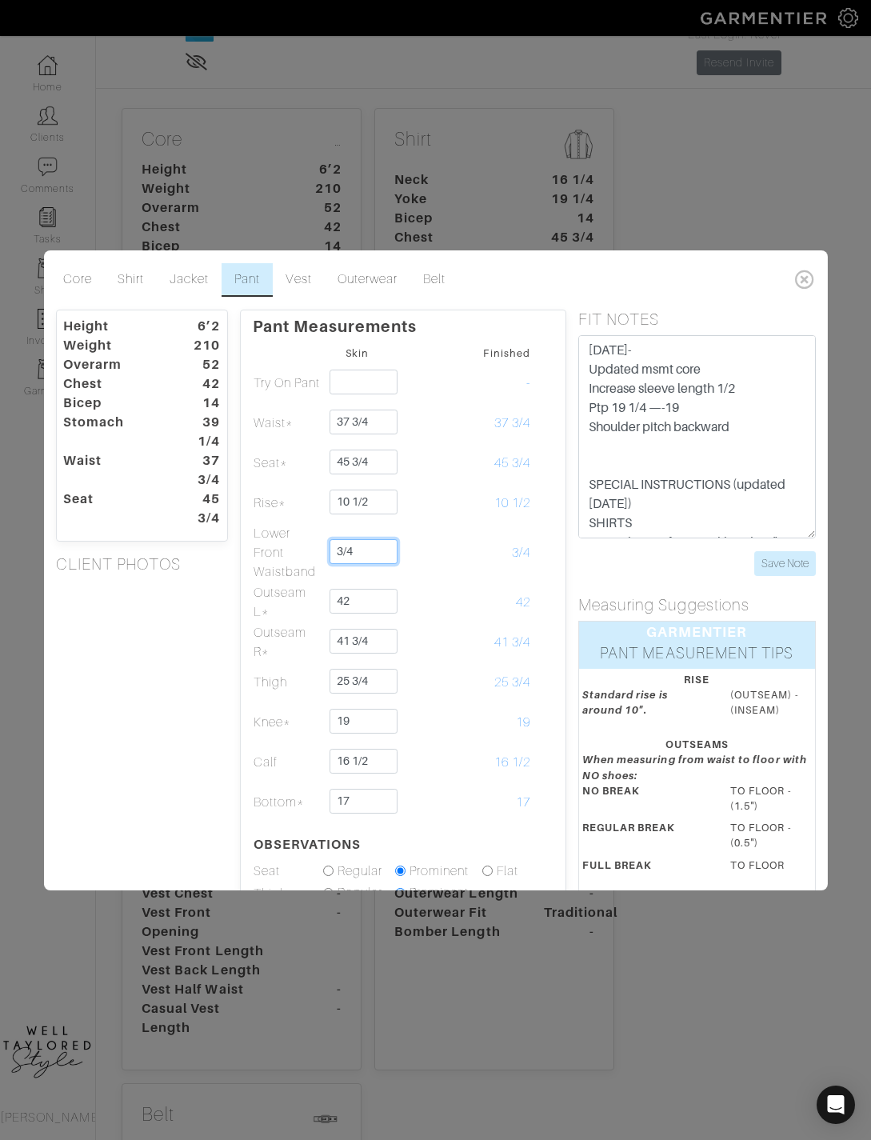
click at [385, 564] on input "3/4" at bounding box center [364, 551] width 68 height 25
type input "3"
type input "1 1/8"
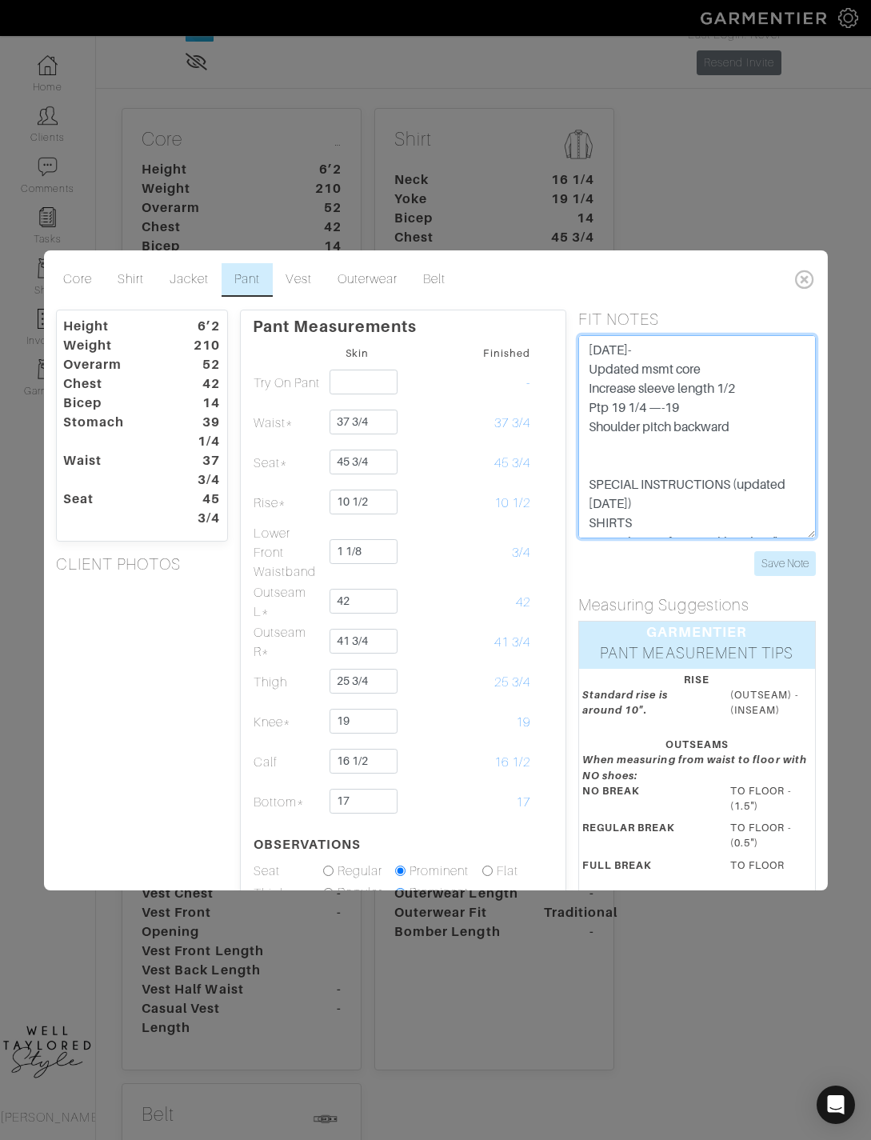
click at [765, 474] on textarea "[DATE]- Updated msmt core Increase sleeve length 1/2 Ptp 19 1/4 —-19 Shoulder p…" at bounding box center [697, 436] width 238 height 203
type textarea "[DATE]- Updated msmt core Increase sleeve length 1/2 Ptp 19 1/4 —-19 Shoulder p…"
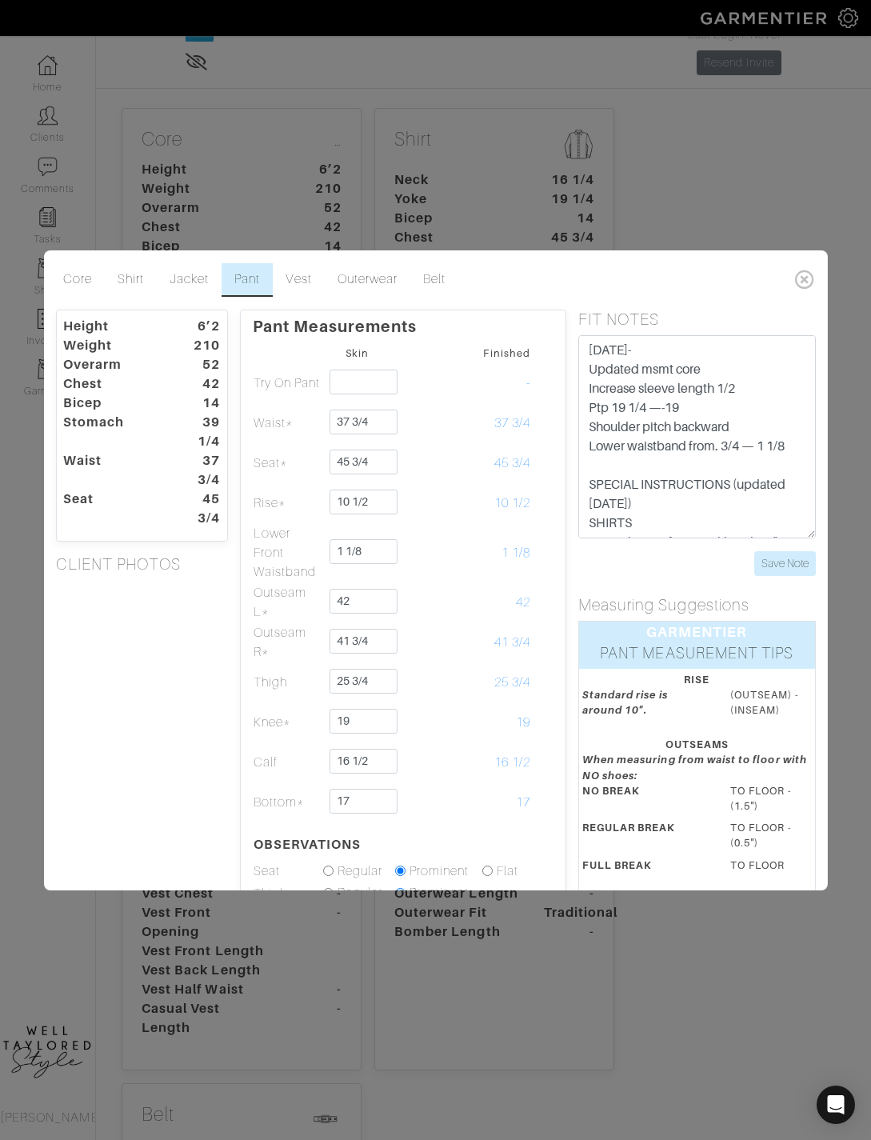
click at [782, 576] on input "Save Note" at bounding box center [785, 563] width 62 height 25
click at [802, 576] on input "Save Note" at bounding box center [785, 563] width 62 height 25
click at [788, 576] on input "Save Note" at bounding box center [785, 563] width 62 height 25
click at [769, 576] on input "Save Note" at bounding box center [785, 563] width 62 height 25
